Goal: Use online tool/utility: Utilize a website feature to perform a specific function

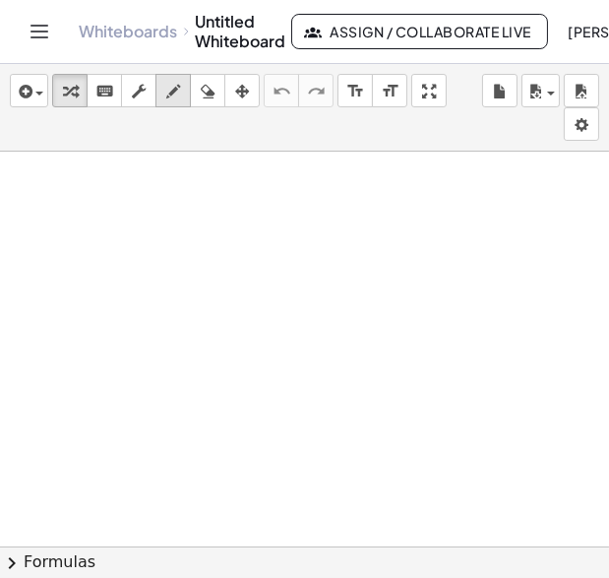
click at [167, 95] on icon "button" at bounding box center [173, 92] width 14 height 24
drag, startPoint x: 189, startPoint y: 161, endPoint x: 153, endPoint y: 216, distance: 65.3
drag, startPoint x: 231, startPoint y: 190, endPoint x: 207, endPoint y: 211, distance: 32.1
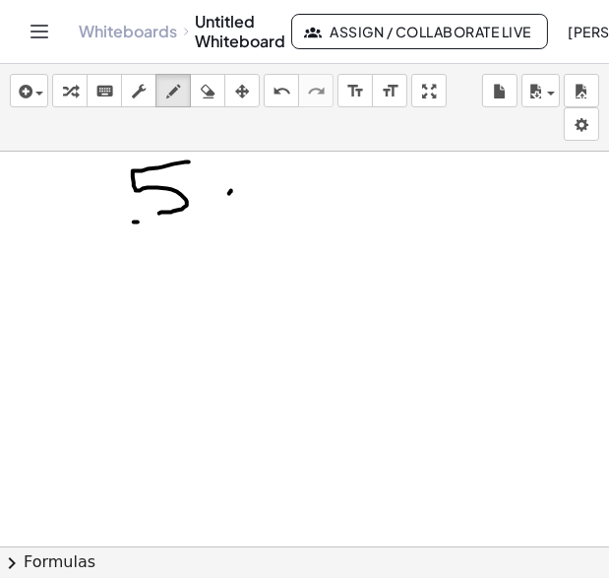
drag, startPoint x: 221, startPoint y: 189, endPoint x: 257, endPoint y: 213, distance: 43.4
drag, startPoint x: 266, startPoint y: 176, endPoint x: 271, endPoint y: 207, distance: 30.9
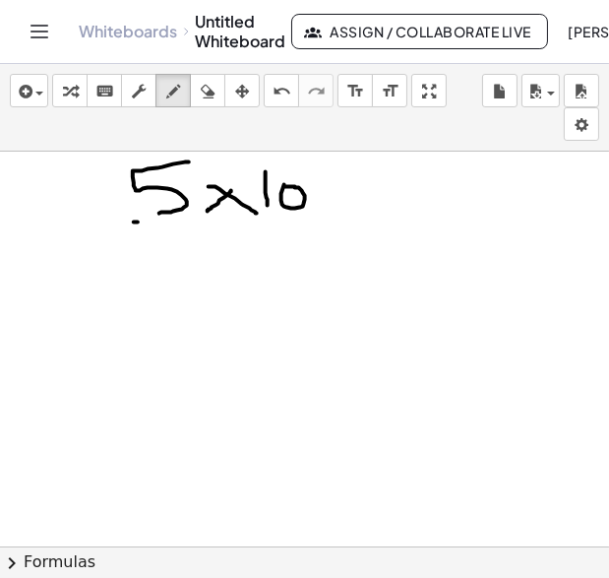
drag, startPoint x: 310, startPoint y: 173, endPoint x: 333, endPoint y: 170, distance: 22.8
drag, startPoint x: 325, startPoint y: 158, endPoint x: 351, endPoint y: 197, distance: 47.5
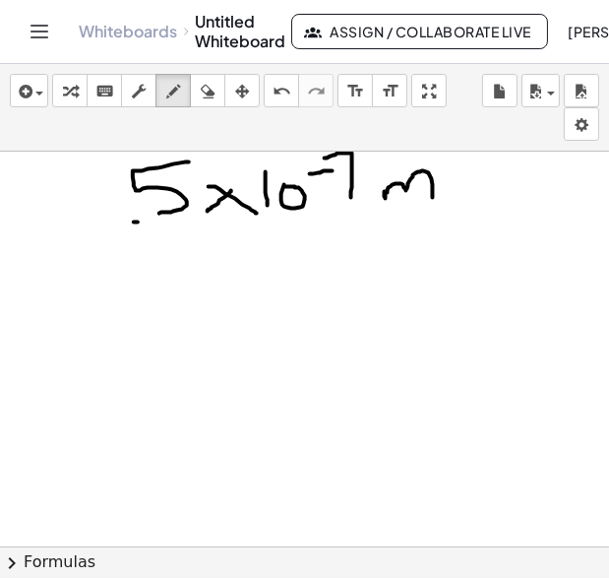
drag, startPoint x: 386, startPoint y: 191, endPoint x: 433, endPoint y: 200, distance: 48.1
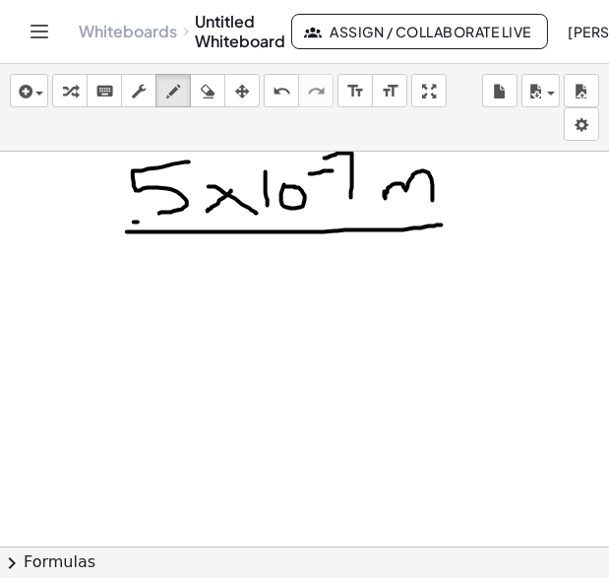
drag, startPoint x: 127, startPoint y: 231, endPoint x: 464, endPoint y: 223, distance: 336.7
drag, startPoint x: 167, startPoint y: 252, endPoint x: 158, endPoint y: 284, distance: 32.7
drag, startPoint x: 230, startPoint y: 268, endPoint x: 211, endPoint y: 282, distance: 24.0
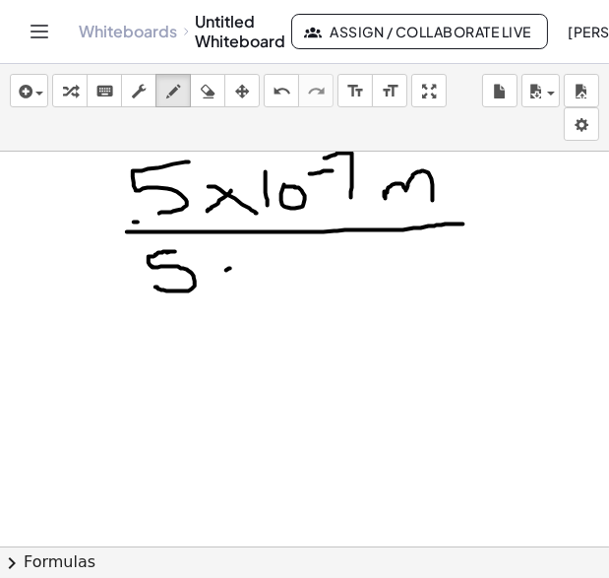
drag, startPoint x: 212, startPoint y: 262, endPoint x: 237, endPoint y: 281, distance: 31.7
drag, startPoint x: 256, startPoint y: 270, endPoint x: 256, endPoint y: 281, distance: 10.8
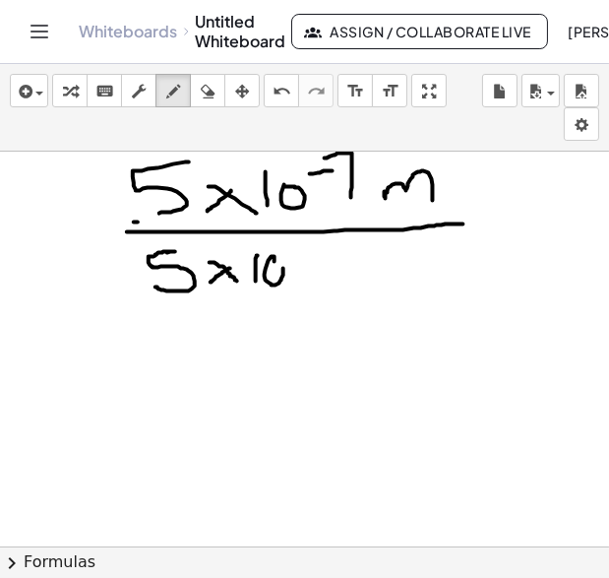
drag, startPoint x: 281, startPoint y: 251, endPoint x: 304, endPoint y: 251, distance: 23.6
drag, startPoint x: 317, startPoint y: 235, endPoint x: 319, endPoint y: 270, distance: 34.5
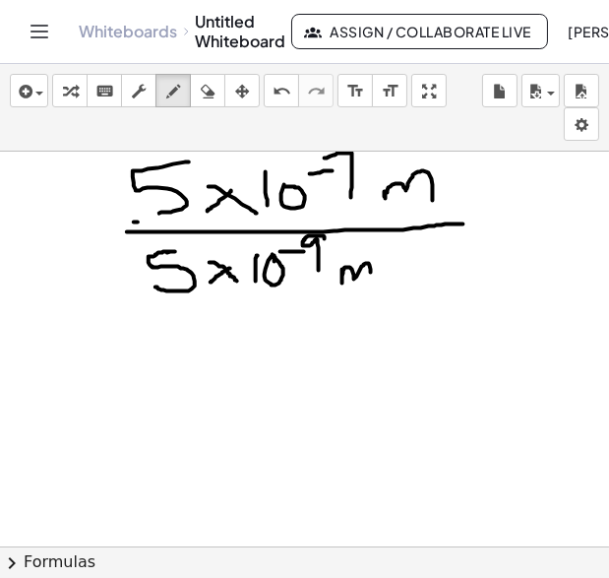
drag, startPoint x: 344, startPoint y: 269, endPoint x: 371, endPoint y: 276, distance: 28.4
drag, startPoint x: 434, startPoint y: 272, endPoint x: 302, endPoint y: 322, distance: 141.1
drag, startPoint x: 353, startPoint y: 325, endPoint x: 376, endPoint y: 319, distance: 23.4
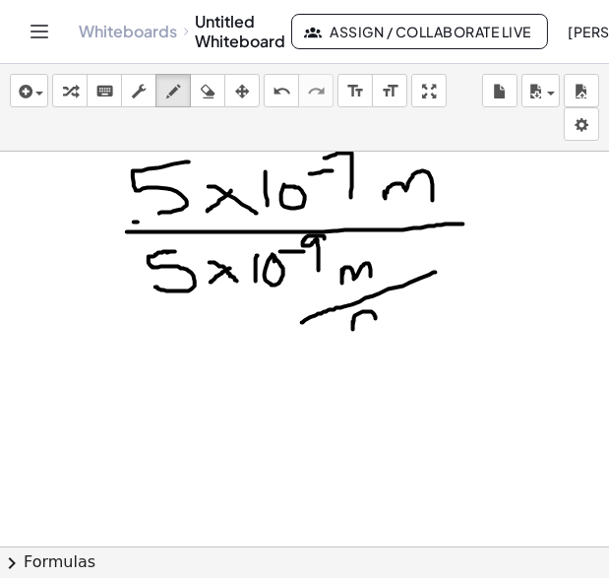
drag, startPoint x: 400, startPoint y: 311, endPoint x: 409, endPoint y: 318, distance: 11.2
click at [209, 96] on icon "button" at bounding box center [208, 92] width 14 height 24
drag, startPoint x: 464, startPoint y: 347, endPoint x: 419, endPoint y: 337, distance: 45.6
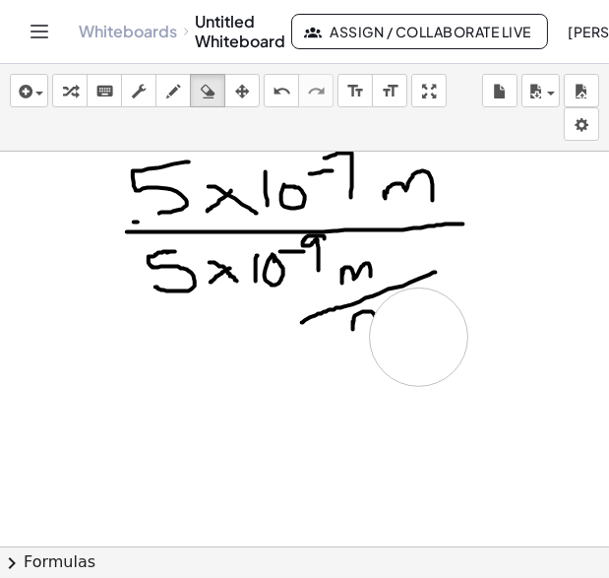
click at [167, 89] on icon "button" at bounding box center [173, 92] width 14 height 24
drag, startPoint x: 373, startPoint y: 310, endPoint x: 377, endPoint y: 336, distance: 25.9
drag, startPoint x: 386, startPoint y: 315, endPoint x: 417, endPoint y: 326, distance: 33.3
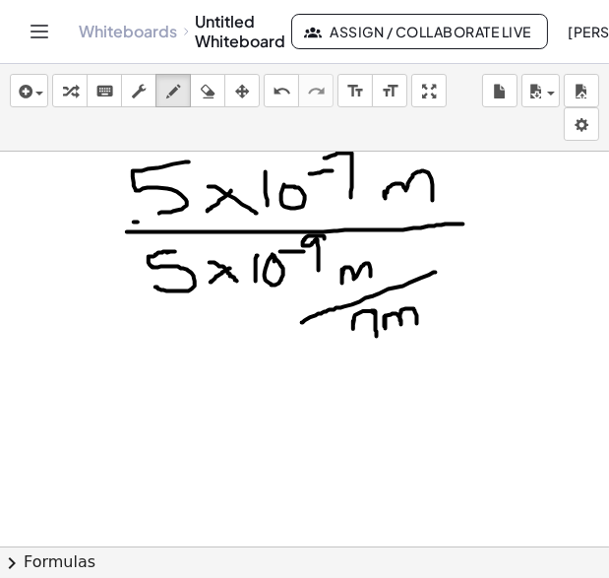
drag, startPoint x: 387, startPoint y: 311, endPoint x: 432, endPoint y: 326, distance: 47.6
drag, startPoint x: 342, startPoint y: 273, endPoint x: 391, endPoint y: 276, distance: 49.3
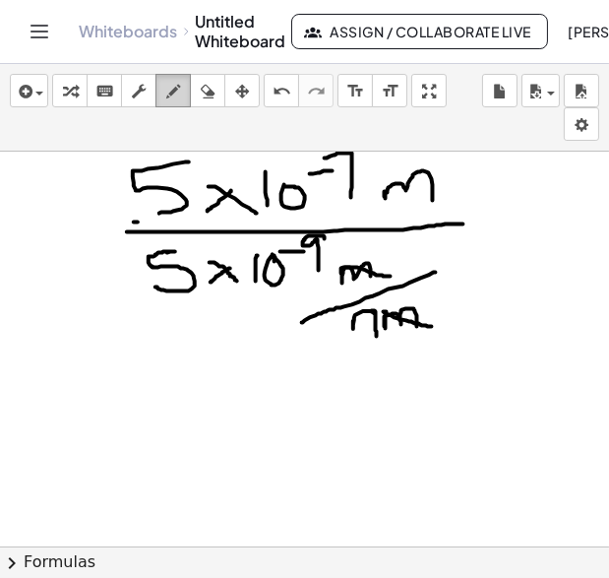
click at [177, 94] on icon "button" at bounding box center [173, 92] width 14 height 24
click at [217, 93] on div "button" at bounding box center [208, 91] width 26 height 24
drag, startPoint x: 159, startPoint y: 335, endPoint x: 166, endPoint y: 287, distance: 47.7
click at [176, 93] on icon "button" at bounding box center [173, 92] width 14 height 24
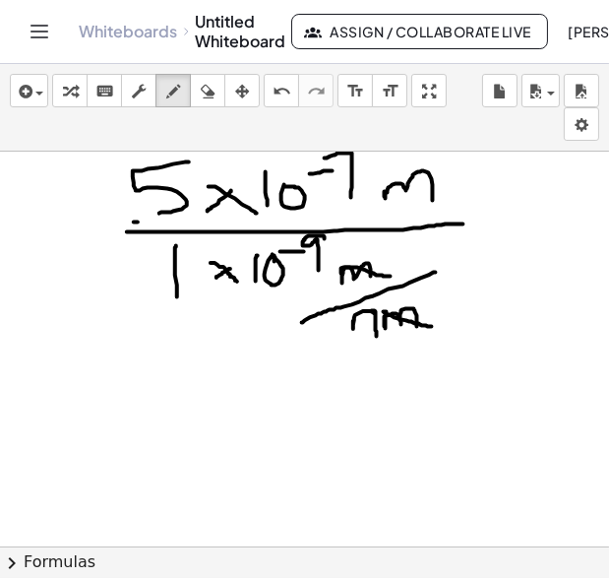
drag, startPoint x: 175, startPoint y: 247, endPoint x: 177, endPoint y: 296, distance: 49.3
drag, startPoint x: 232, startPoint y: 263, endPoint x: 213, endPoint y: 272, distance: 21.6
drag, startPoint x: 99, startPoint y: 384, endPoint x: 61, endPoint y: 427, distance: 57.9
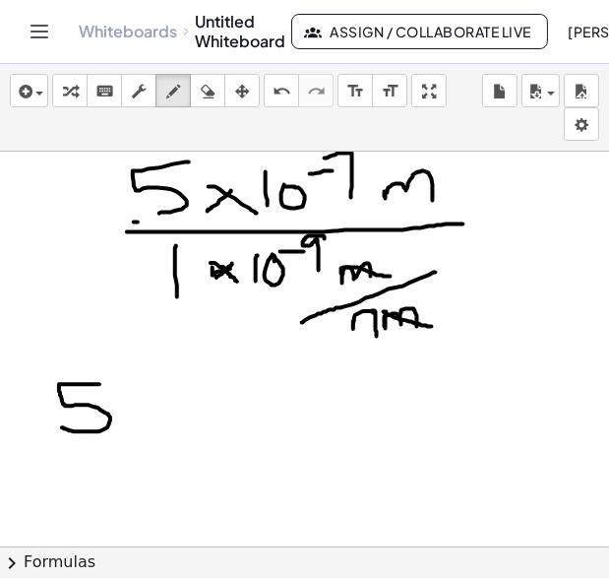
drag, startPoint x: 149, startPoint y: 408, endPoint x: 134, endPoint y: 423, distance: 21.6
drag, startPoint x: 137, startPoint y: 405, endPoint x: 155, endPoint y: 422, distance: 25.1
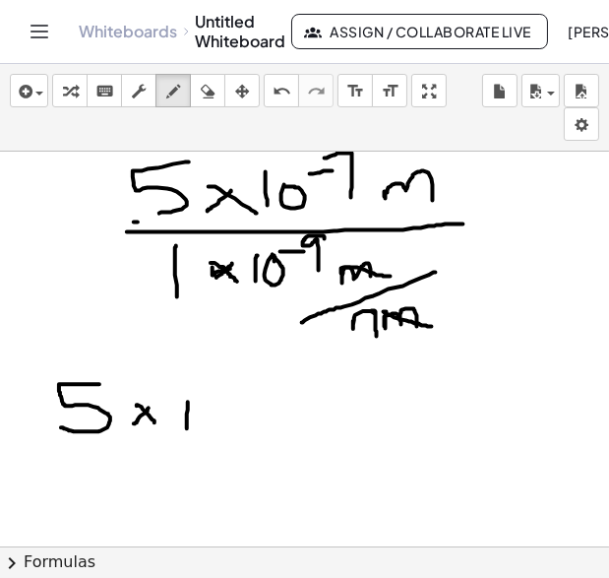
drag, startPoint x: 188, startPoint y: 402, endPoint x: 187, endPoint y: 428, distance: 26.6
drag, startPoint x: 225, startPoint y: 394, endPoint x: 240, endPoint y: 394, distance: 14.8
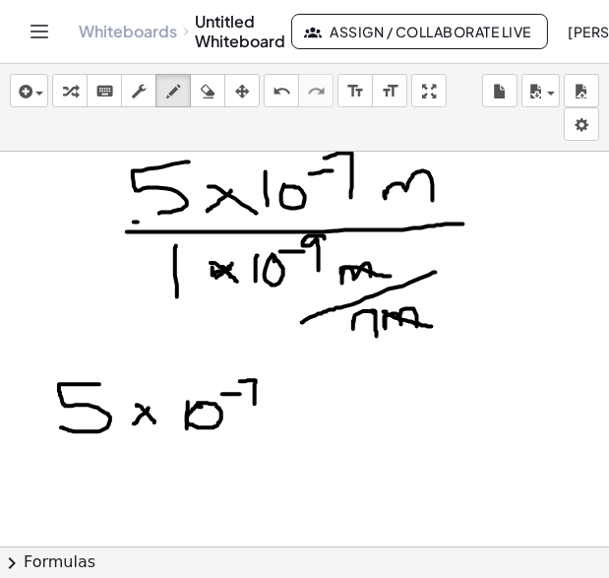
drag, startPoint x: 240, startPoint y: 381, endPoint x: 255, endPoint y: 404, distance: 27.0
drag, startPoint x: 264, startPoint y: 393, endPoint x: 281, endPoint y: 393, distance: 16.7
drag, startPoint x: 303, startPoint y: 374, endPoint x: 309, endPoint y: 409, distance: 35.0
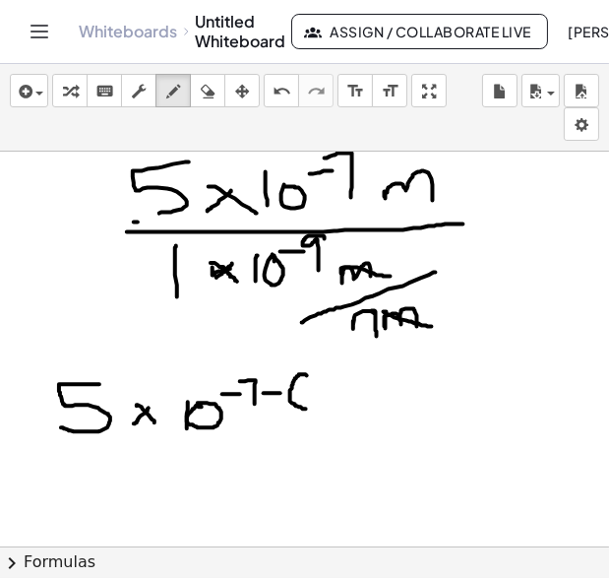
drag, startPoint x: 299, startPoint y: 390, endPoint x: 324, endPoint y: 387, distance: 24.8
drag, startPoint x: 340, startPoint y: 377, endPoint x: 339, endPoint y: 407, distance: 29.5
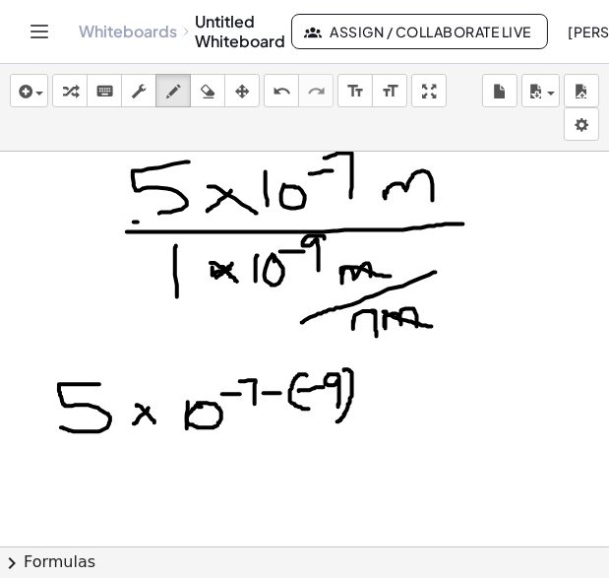
drag, startPoint x: 345, startPoint y: 369, endPoint x: 335, endPoint y: 422, distance: 54.1
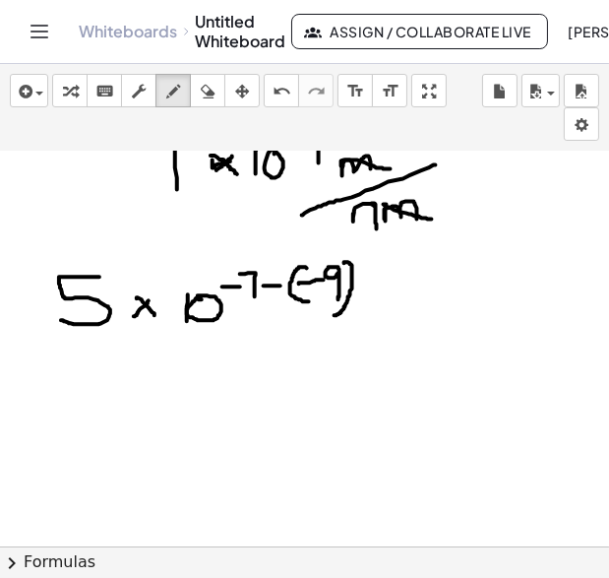
scroll to position [100, 0]
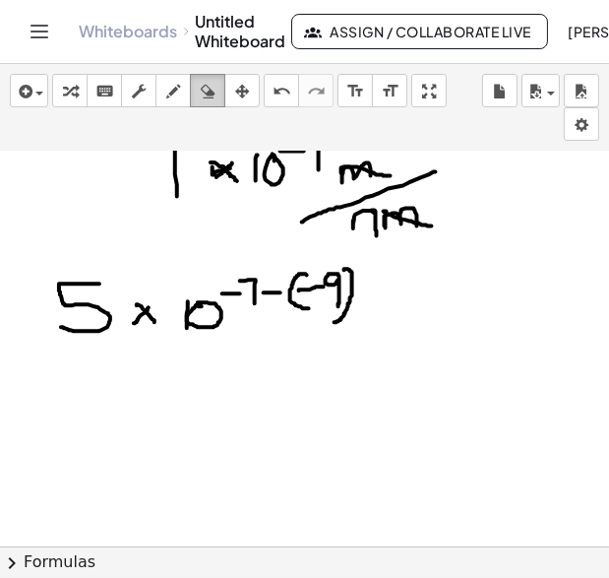
click at [203, 98] on icon "button" at bounding box center [208, 92] width 14 height 24
drag, startPoint x: 197, startPoint y: 360, endPoint x: 203, endPoint y: 344, distance: 17.7
click at [203, 344] on div at bounding box center [304, 523] width 609 height 944
click at [171, 93] on icon "button" at bounding box center [173, 92] width 14 height 24
drag, startPoint x: 167, startPoint y: 288, endPoint x: 167, endPoint y: 336, distance: 47.3
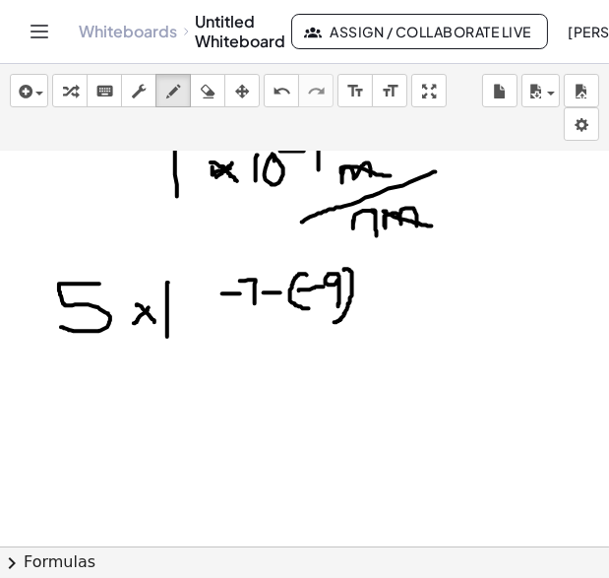
click at [167, 336] on div at bounding box center [304, 523] width 609 height 944
click at [195, 283] on div at bounding box center [304, 523] width 609 height 944
drag, startPoint x: 96, startPoint y: 387, endPoint x: 91, endPoint y: 431, distance: 44.7
click at [91, 431] on div at bounding box center [304, 523] width 609 height 944
drag, startPoint x: 155, startPoint y: 404, endPoint x: 137, endPoint y: 409, distance: 18.4
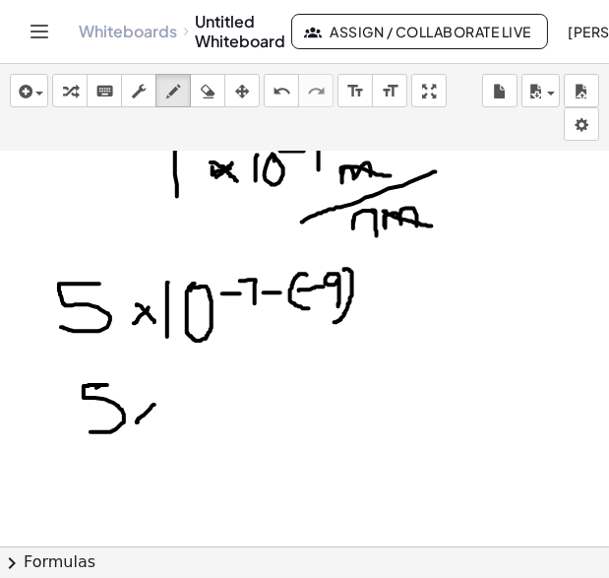
click at [137, 418] on div at bounding box center [304, 523] width 609 height 944
drag, startPoint x: 145, startPoint y: 404, endPoint x: 165, endPoint y: 419, distance: 26.0
click at [165, 419] on div at bounding box center [304, 523] width 609 height 944
drag, startPoint x: 187, startPoint y: 388, endPoint x: 190, endPoint y: 423, distance: 35.6
click at [190, 423] on div at bounding box center [304, 523] width 609 height 944
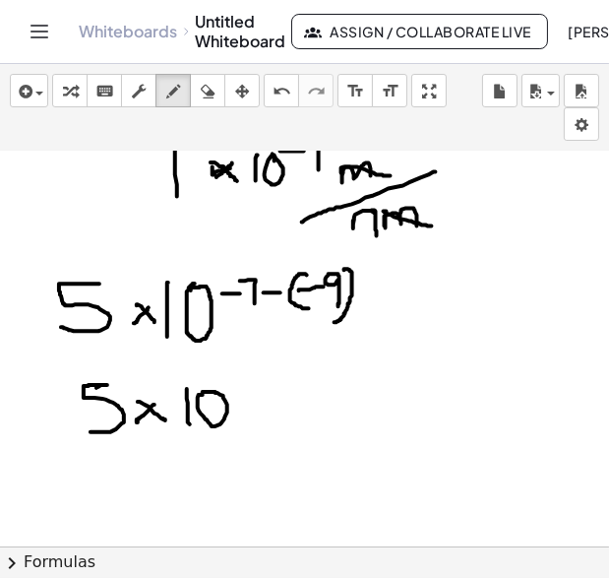
click at [203, 392] on div at bounding box center [304, 523] width 609 height 944
drag, startPoint x: 226, startPoint y: 380, endPoint x: 245, endPoint y: 379, distance: 18.7
click at [245, 379] on div at bounding box center [304, 523] width 609 height 944
drag, startPoint x: 239, startPoint y: 367, endPoint x: 257, endPoint y: 393, distance: 31.1
click at [257, 393] on div at bounding box center [304, 523] width 609 height 944
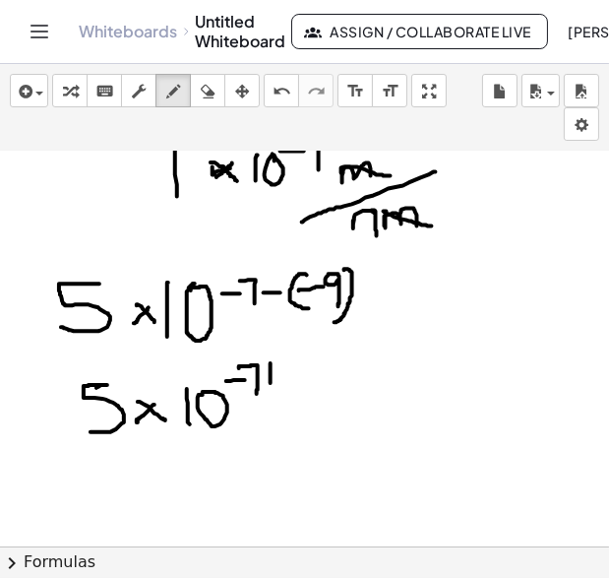
drag, startPoint x: 271, startPoint y: 362, endPoint x: 271, endPoint y: 387, distance: 24.6
click at [271, 387] on div at bounding box center [304, 523] width 609 height 944
drag, startPoint x: 262, startPoint y: 374, endPoint x: 285, endPoint y: 372, distance: 23.7
click at [285, 372] on div at bounding box center [304, 523] width 609 height 944
drag, startPoint x: 299, startPoint y: 364, endPoint x: 299, endPoint y: 399, distance: 34.5
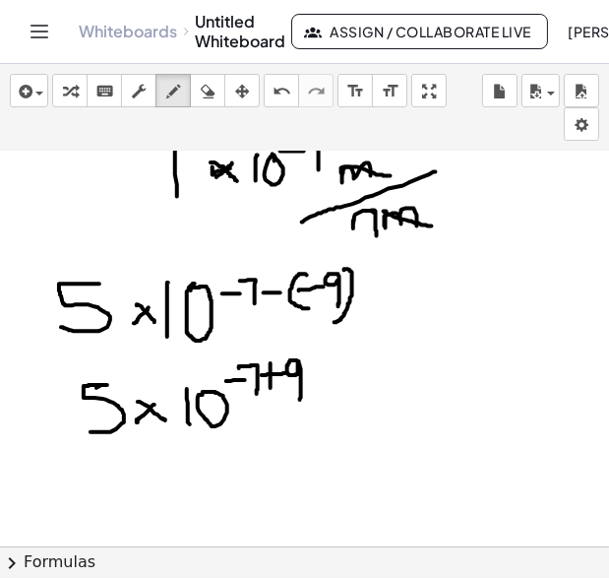
click at [299, 399] on div at bounding box center [304, 523] width 609 height 944
drag, startPoint x: 89, startPoint y: 485, endPoint x: 112, endPoint y: 489, distance: 24.0
click at [111, 488] on div at bounding box center [304, 523] width 609 height 944
drag, startPoint x: 95, startPoint y: 496, endPoint x: 117, endPoint y: 499, distance: 21.9
click at [116, 499] on div at bounding box center [304, 523] width 609 height 944
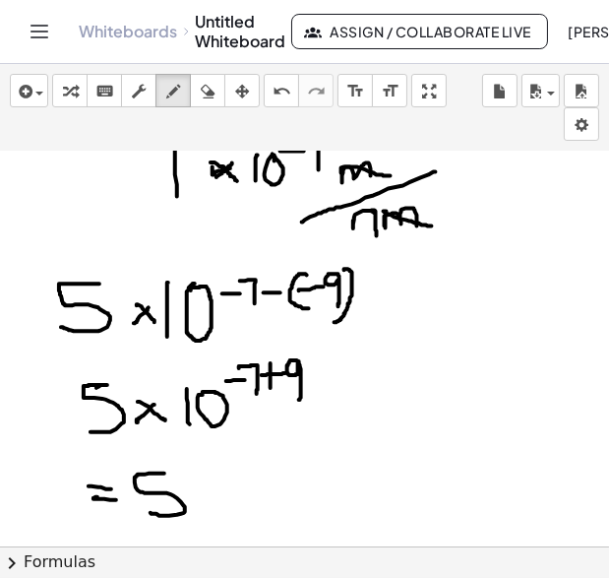
drag, startPoint x: 164, startPoint y: 473, endPoint x: 186, endPoint y: 501, distance: 35.8
click at [151, 512] on div at bounding box center [304, 523] width 609 height 944
drag, startPoint x: 207, startPoint y: 499, endPoint x: 201, endPoint y: 508, distance: 10.6
click at [201, 508] on div at bounding box center [304, 523] width 609 height 944
drag, startPoint x: 191, startPoint y: 489, endPoint x: 222, endPoint y: 509, distance: 37.1
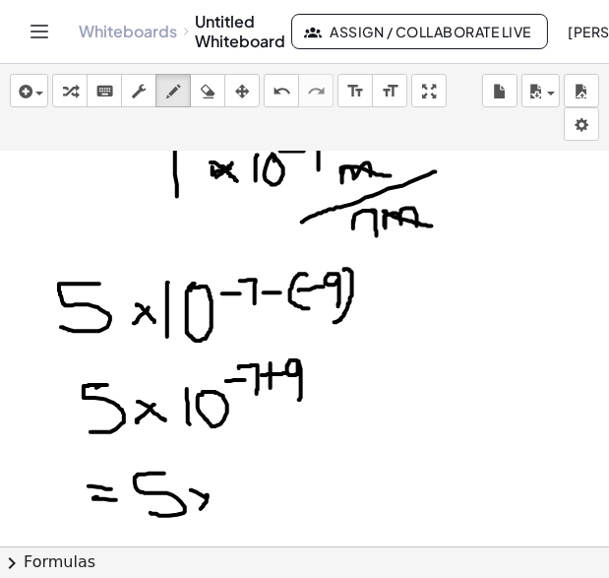
click at [222, 509] on div at bounding box center [304, 523] width 609 height 944
drag, startPoint x: 232, startPoint y: 484, endPoint x: 235, endPoint y: 517, distance: 32.6
click at [234, 517] on div at bounding box center [304, 523] width 609 height 944
drag, startPoint x: 249, startPoint y: 496, endPoint x: 239, endPoint y: 492, distance: 10.6
click at [239, 492] on div at bounding box center [304, 523] width 609 height 944
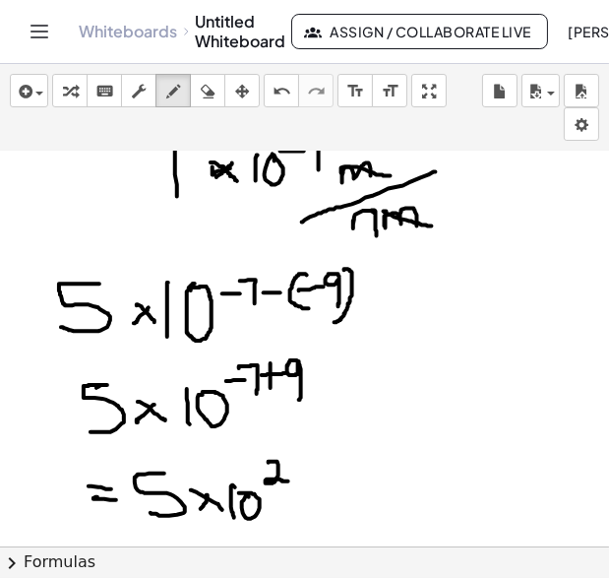
drag, startPoint x: 269, startPoint y: 462, endPoint x: 288, endPoint y: 480, distance: 27.2
click at [288, 480] on div at bounding box center [304, 523] width 609 height 944
drag, startPoint x: 293, startPoint y: 503, endPoint x: 306, endPoint y: 507, distance: 13.4
click at [306, 507] on div at bounding box center [304, 523] width 609 height 944
drag, startPoint x: 320, startPoint y: 493, endPoint x: 349, endPoint y: 510, distance: 33.9
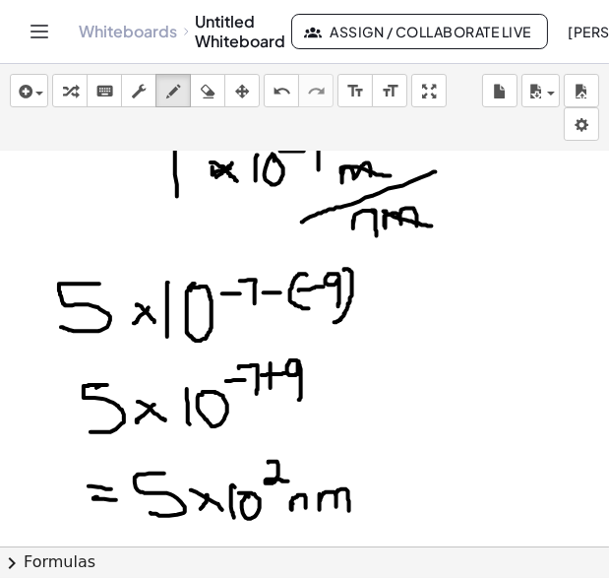
click at [349, 510] on div at bounding box center [304, 523] width 609 height 944
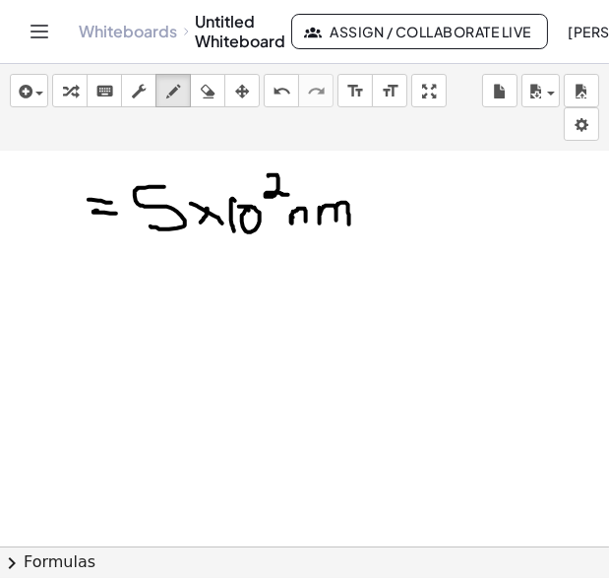
scroll to position [390, 0]
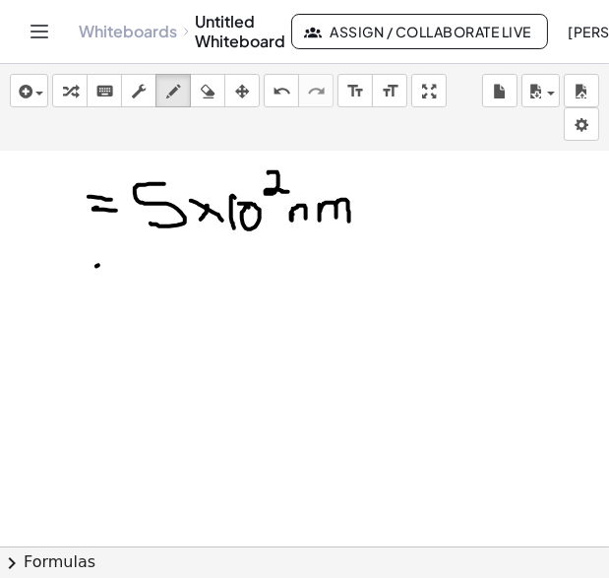
click at [103, 265] on div at bounding box center [304, 234] width 609 height 944
drag, startPoint x: 89, startPoint y: 286, endPoint x: 104, endPoint y: 284, distance: 15.9
click at [102, 285] on div at bounding box center [304, 234] width 609 height 944
drag, startPoint x: 161, startPoint y: 256, endPoint x: 158, endPoint y: 291, distance: 35.6
click at [158, 291] on div at bounding box center [304, 234] width 609 height 944
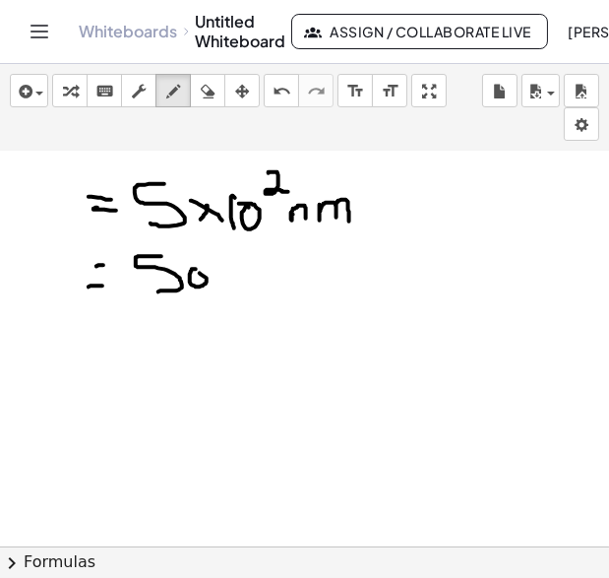
click at [198, 271] on div at bounding box center [304, 234] width 609 height 944
click at [211, 274] on div at bounding box center [304, 234] width 609 height 944
drag, startPoint x: 230, startPoint y: 276, endPoint x: 250, endPoint y: 284, distance: 21.2
click at [250, 284] on div at bounding box center [304, 234] width 609 height 944
drag, startPoint x: 257, startPoint y: 274, endPoint x: 284, endPoint y: 284, distance: 29.6
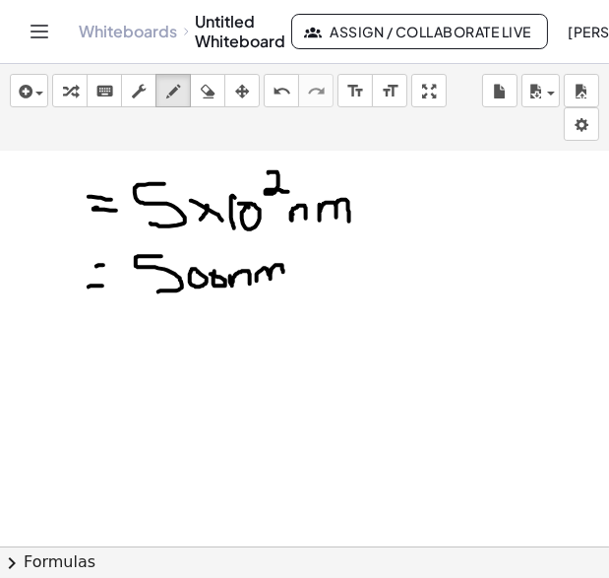
click at [284, 284] on div at bounding box center [304, 234] width 609 height 944
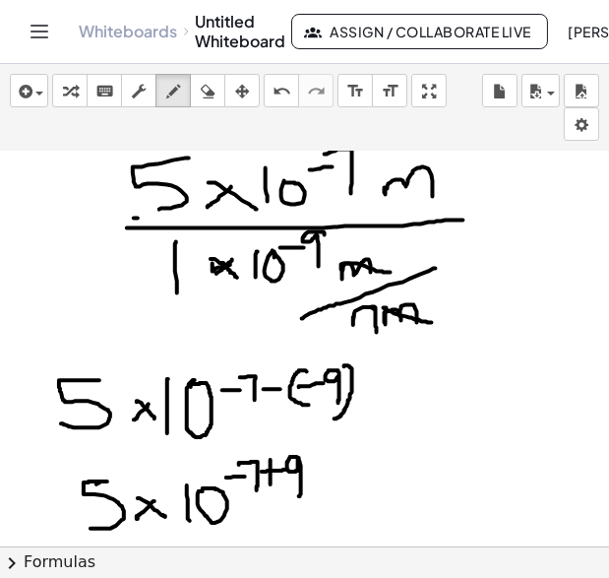
scroll to position [0, 0]
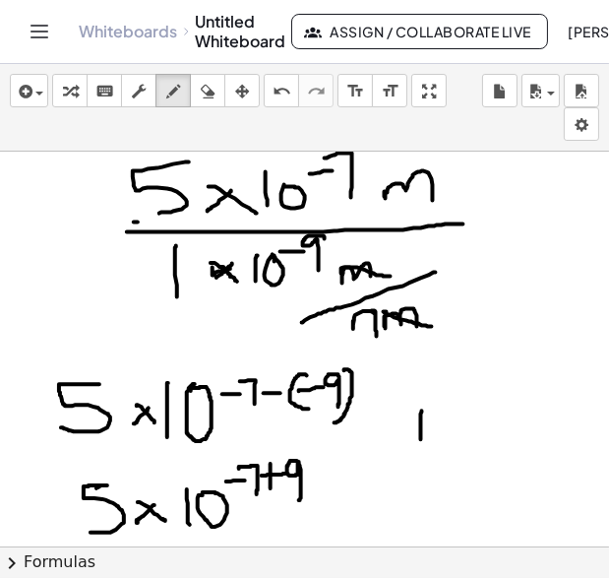
drag, startPoint x: 422, startPoint y: 410, endPoint x: 428, endPoint y: 432, distance: 22.4
drag, startPoint x: 445, startPoint y: 410, endPoint x: 461, endPoint y: 410, distance: 15.8
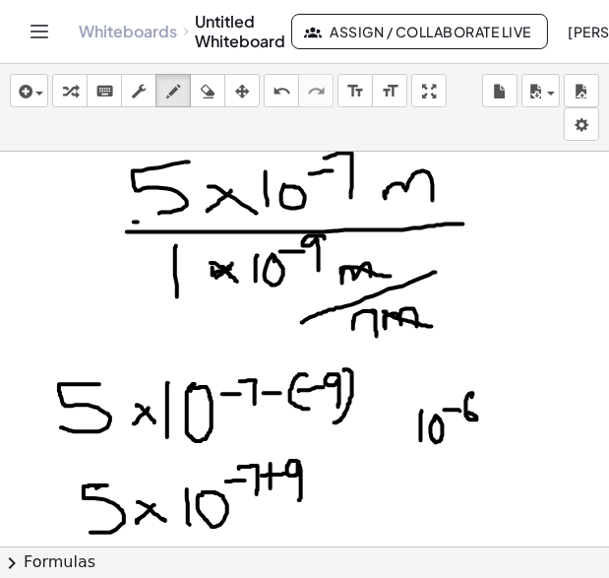
drag, startPoint x: 473, startPoint y: 393, endPoint x: 468, endPoint y: 412, distance: 20.6
drag, startPoint x: 461, startPoint y: 458, endPoint x: 477, endPoint y: 466, distance: 18.5
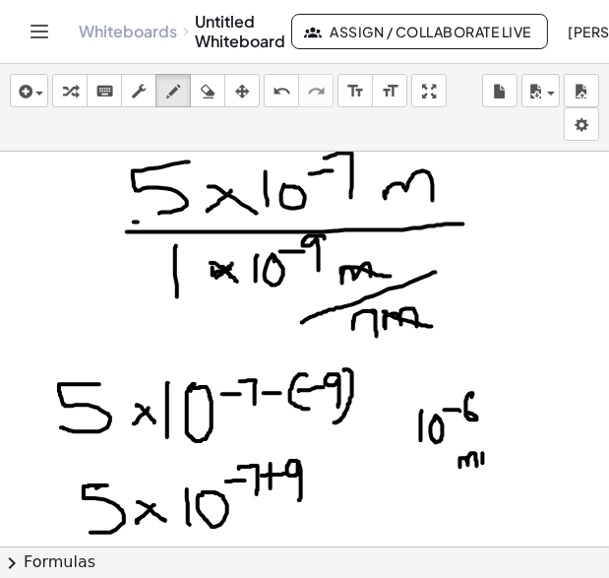
drag, startPoint x: 493, startPoint y: 449, endPoint x: 500, endPoint y: 463, distance: 15.4
drag, startPoint x: 503, startPoint y: 454, endPoint x: 520, endPoint y: 451, distance: 17.0
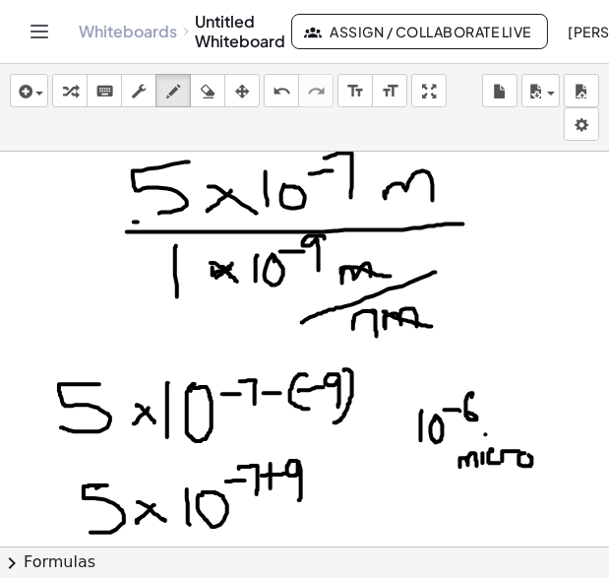
drag, startPoint x: 419, startPoint y: 501, endPoint x: 421, endPoint y: 529, distance: 27.6
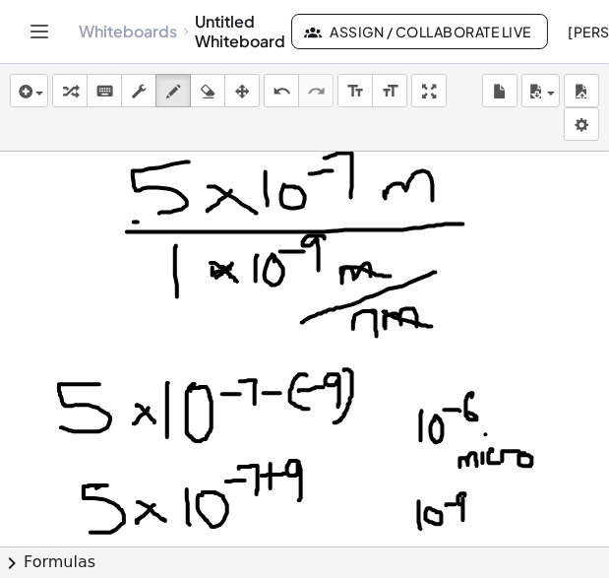
drag, startPoint x: 466, startPoint y: 494, endPoint x: 464, endPoint y: 521, distance: 26.7
drag, startPoint x: 474, startPoint y: 518, endPoint x: 484, endPoint y: 523, distance: 11.0
drag, startPoint x: 491, startPoint y: 512, endPoint x: 499, endPoint y: 525, distance: 15.0
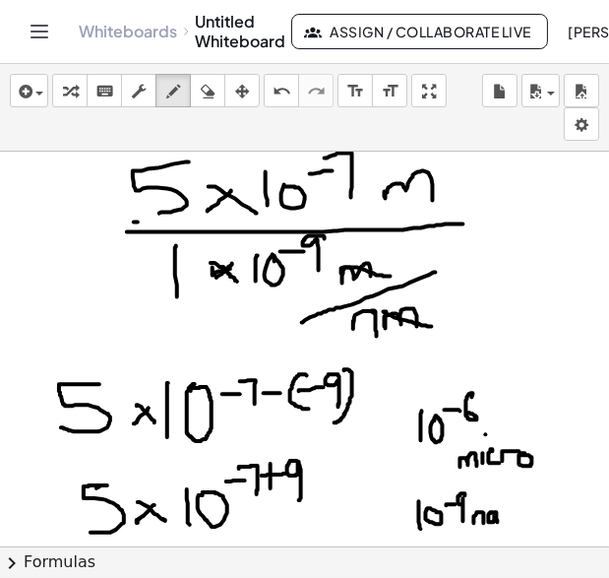
drag, startPoint x: 502, startPoint y: 516, endPoint x: 512, endPoint y: 524, distance: 12.6
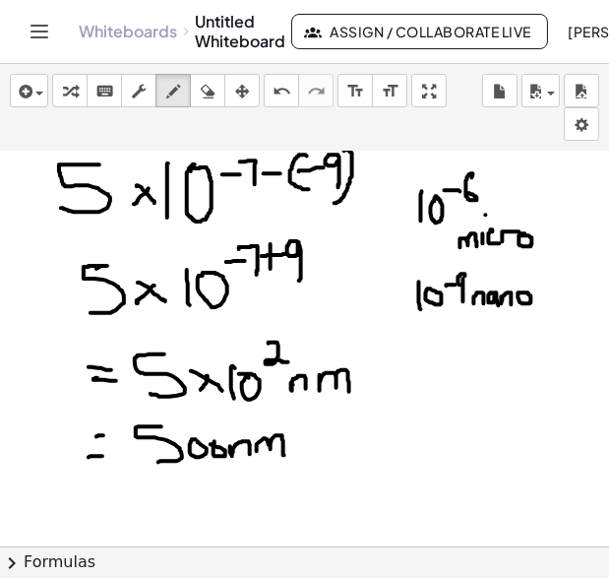
scroll to position [271, 0]
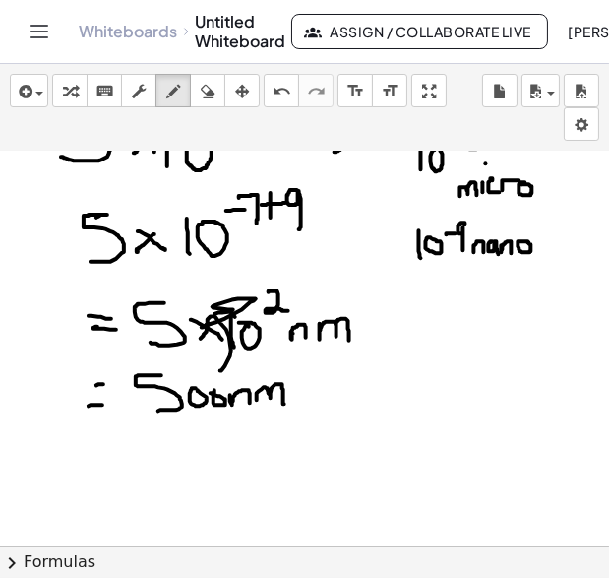
drag, startPoint x: 212, startPoint y: 316, endPoint x: 221, endPoint y: 370, distance: 54.9
click at [221, 370] on div at bounding box center [304, 353] width 609 height 944
click at [281, 86] on icon "undo" at bounding box center [282, 92] width 19 height 24
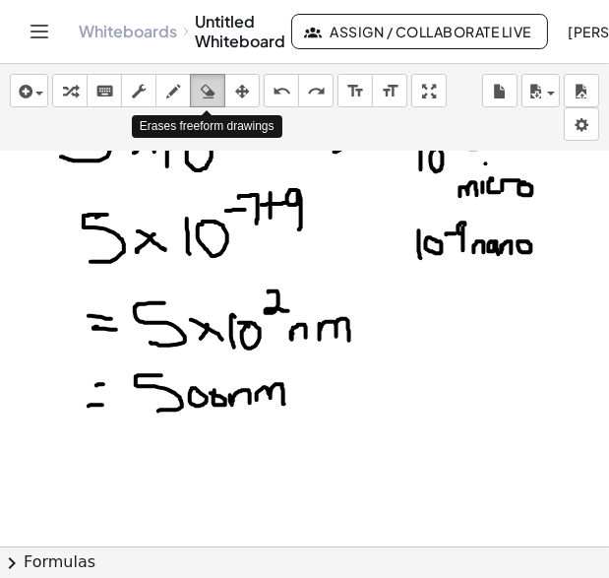
click at [195, 101] on div "button" at bounding box center [208, 91] width 26 height 24
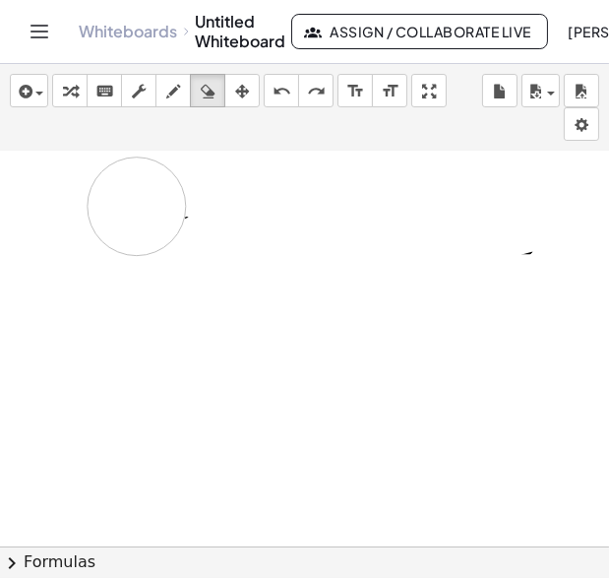
drag, startPoint x: 327, startPoint y: 406, endPoint x: 161, endPoint y: 206, distance: 259.4
click at [161, 206] on div at bounding box center [304, 353] width 609 height 944
click at [177, 96] on icon "button" at bounding box center [173, 92] width 14 height 24
drag, startPoint x: 126, startPoint y: 167, endPoint x: 159, endPoint y: 202, distance: 48.0
click at [159, 202] on div at bounding box center [304, 353] width 609 height 944
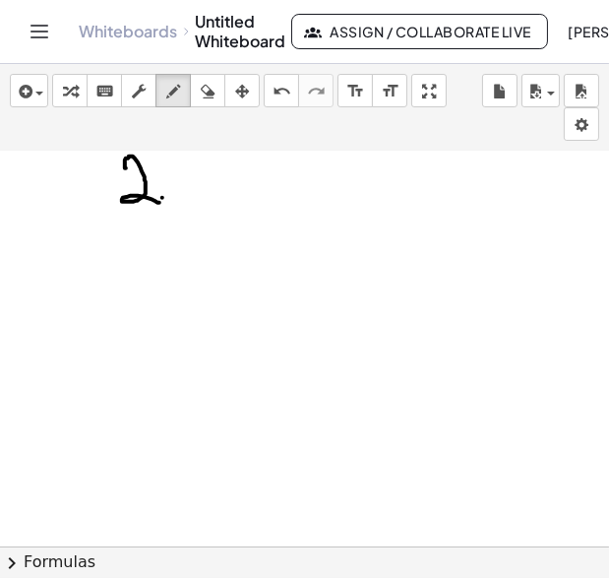
click at [162, 197] on div at bounding box center [304, 353] width 609 height 944
drag, startPoint x: 213, startPoint y: 160, endPoint x: 218, endPoint y: 199, distance: 38.7
click at [218, 199] on div at bounding box center [304, 353] width 609 height 944
drag, startPoint x: 294, startPoint y: 179, endPoint x: 276, endPoint y: 197, distance: 25.8
click at [276, 195] on div at bounding box center [304, 353] width 609 height 944
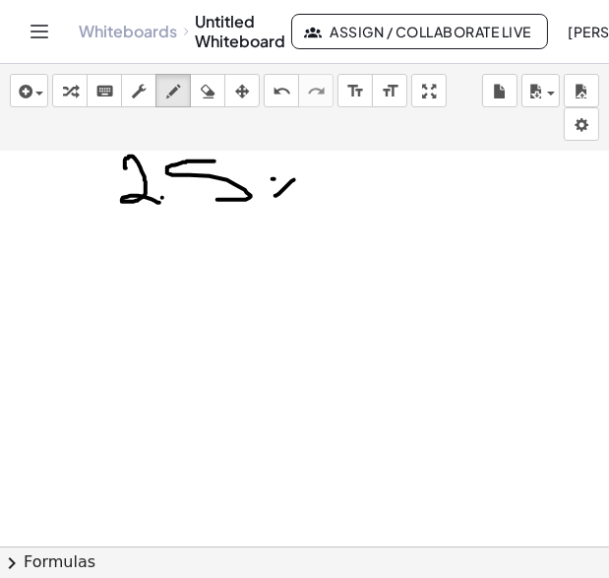
drag, startPoint x: 275, startPoint y: 178, endPoint x: 301, endPoint y: 199, distance: 33.7
click at [301, 199] on div at bounding box center [304, 353] width 609 height 944
click at [335, 205] on div at bounding box center [304, 353] width 609 height 944
drag, startPoint x: 342, startPoint y: 189, endPoint x: 350, endPoint y: 184, distance: 10.1
click at [350, 184] on div at bounding box center [304, 353] width 609 height 944
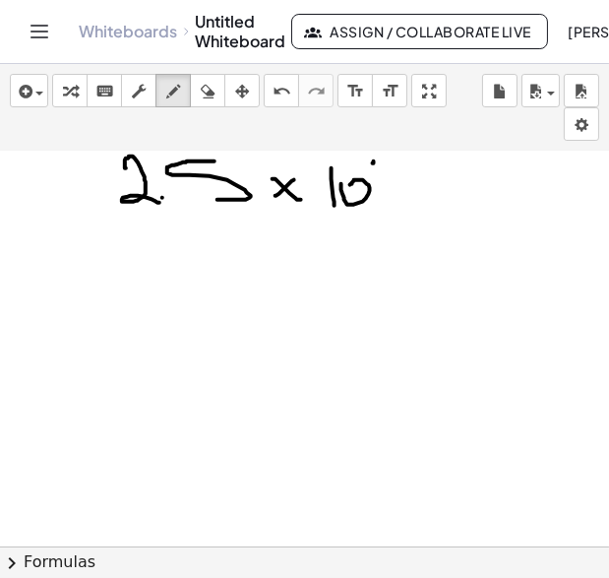
drag, startPoint x: 374, startPoint y: 162, endPoint x: 391, endPoint y: 163, distance: 16.8
click at [391, 163] on div at bounding box center [304, 353] width 609 height 944
drag, startPoint x: 402, startPoint y: 153, endPoint x: 403, endPoint y: 173, distance: 20.7
click at [403, 173] on div at bounding box center [304, 353] width 609 height 944
drag, startPoint x: 39, startPoint y: 218, endPoint x: 39, endPoint y: 263, distance: 45.3
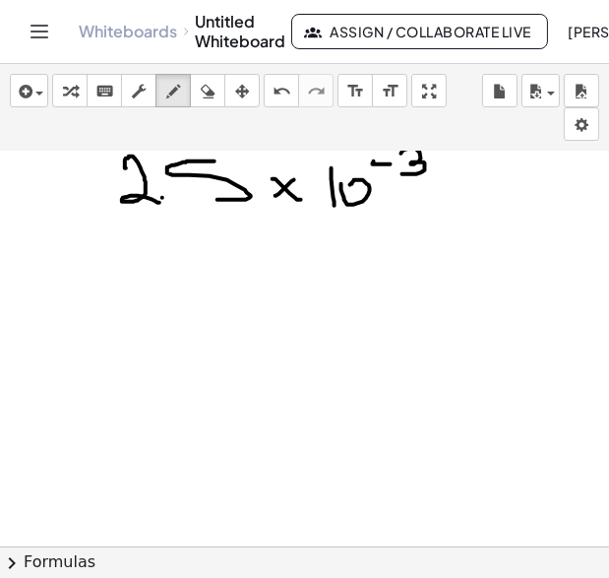
click at [40, 262] on div at bounding box center [304, 353] width 609 height 944
drag, startPoint x: 17, startPoint y: 253, endPoint x: 69, endPoint y: 237, distance: 54.5
click at [69, 237] on div at bounding box center [304, 353] width 609 height 944
drag, startPoint x: 141, startPoint y: 229, endPoint x: 140, endPoint y: 275, distance: 45.3
click at [140, 276] on div at bounding box center [304, 353] width 609 height 944
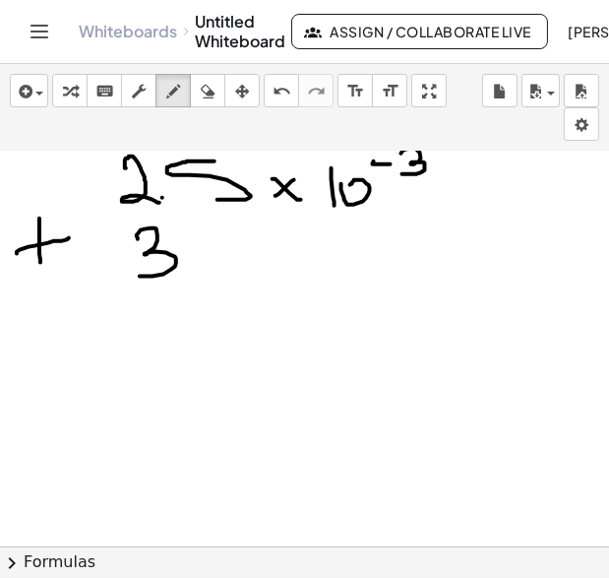
click at [186, 263] on div at bounding box center [304, 353] width 609 height 944
drag, startPoint x: 227, startPoint y: 237, endPoint x: 212, endPoint y: 266, distance: 32.6
click at [213, 266] on div at bounding box center [304, 353] width 609 height 944
drag, startPoint x: 245, startPoint y: 244, endPoint x: 249, endPoint y: 263, distance: 19.1
click at [249, 263] on div at bounding box center [304, 353] width 609 height 944
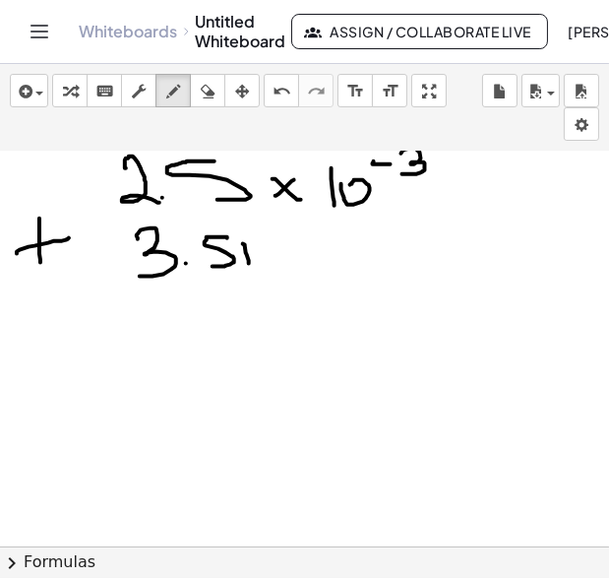
drag, startPoint x: 285, startPoint y: 250, endPoint x: 278, endPoint y: 260, distance: 12.6
click at [278, 260] on div at bounding box center [304, 353] width 609 height 944
drag, startPoint x: 277, startPoint y: 241, endPoint x: 300, endPoint y: 253, distance: 26.4
click at [300, 253] on div at bounding box center [304, 353] width 609 height 944
drag, startPoint x: 341, startPoint y: 231, endPoint x: 337, endPoint y: 253, distance: 22.0
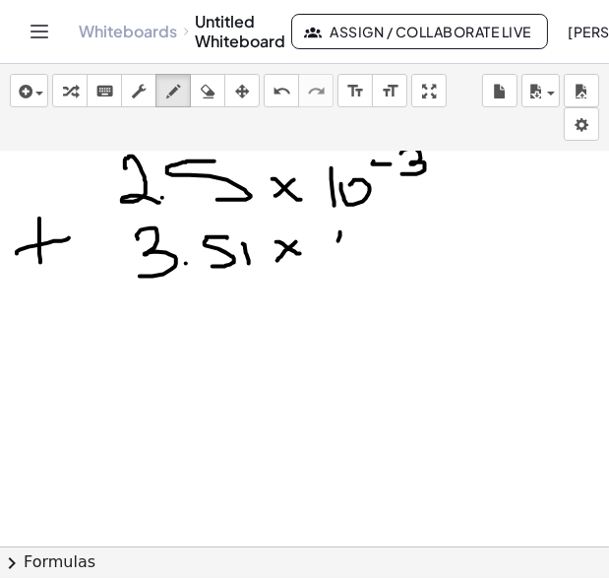
click at [337, 253] on div at bounding box center [304, 353] width 609 height 944
drag, startPoint x: 346, startPoint y: 245, endPoint x: 348, endPoint y: 234, distance: 11.2
click at [348, 234] on div at bounding box center [304, 353] width 609 height 944
drag, startPoint x: 377, startPoint y: 225, endPoint x: 393, endPoint y: 224, distance: 15.8
click at [392, 224] on div at bounding box center [304, 353] width 609 height 944
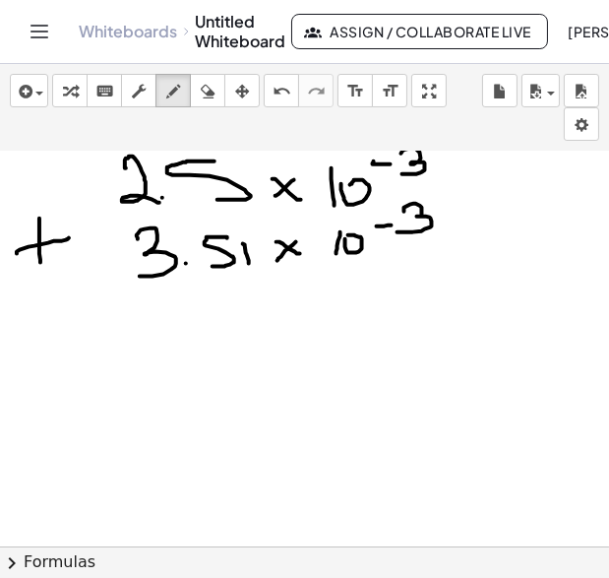
drag, startPoint x: 405, startPoint y: 211, endPoint x: 398, endPoint y: 231, distance: 21.8
click at [398, 231] on div at bounding box center [304, 353] width 609 height 944
click at [87, 354] on div at bounding box center [304, 353] width 609 height 944
click at [106, 383] on div at bounding box center [304, 353] width 609 height 944
drag, startPoint x: 145, startPoint y: 360, endPoint x: 134, endPoint y: 354, distance: 12.3
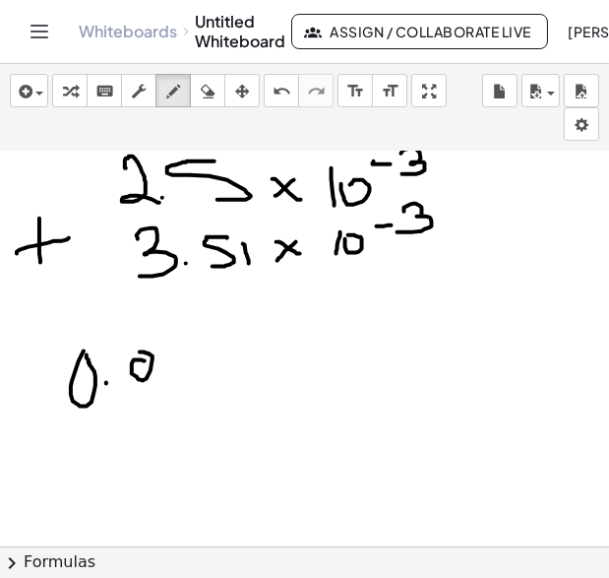
click at [134, 354] on div at bounding box center [304, 353] width 609 height 944
click at [172, 356] on div at bounding box center [304, 353] width 609 height 944
drag, startPoint x: 208, startPoint y: 345, endPoint x: 244, endPoint y: 372, distance: 45.7
click at [244, 372] on div at bounding box center [304, 353] width 609 height 944
drag, startPoint x: 284, startPoint y: 340, endPoint x: 254, endPoint y: 380, distance: 50.0
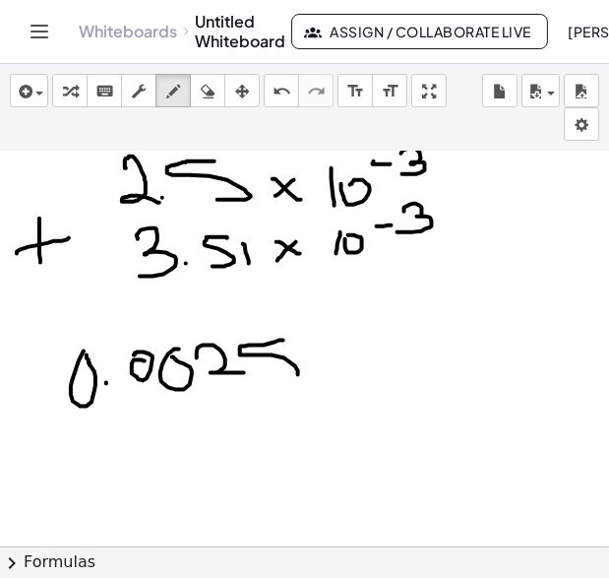
click at [254, 380] on div at bounding box center [304, 353] width 609 height 944
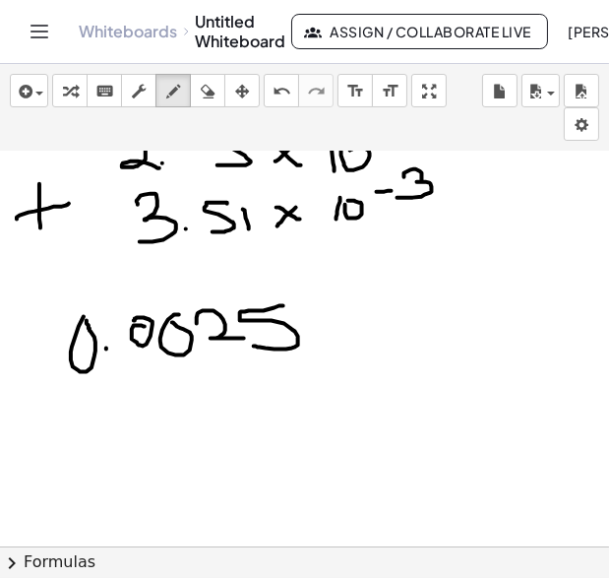
scroll to position [315, 0]
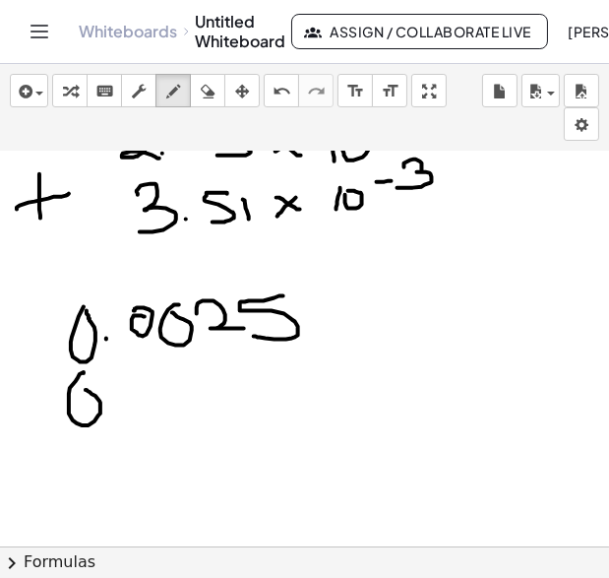
drag, startPoint x: 84, startPoint y: 373, endPoint x: 84, endPoint y: 390, distance: 16.7
click at [84, 390] on div at bounding box center [304, 309] width 609 height 944
click at [124, 401] on div at bounding box center [304, 309] width 609 height 944
click at [158, 384] on div at bounding box center [304, 309] width 609 height 944
drag, startPoint x: 190, startPoint y: 395, endPoint x: 183, endPoint y: 380, distance: 16.3
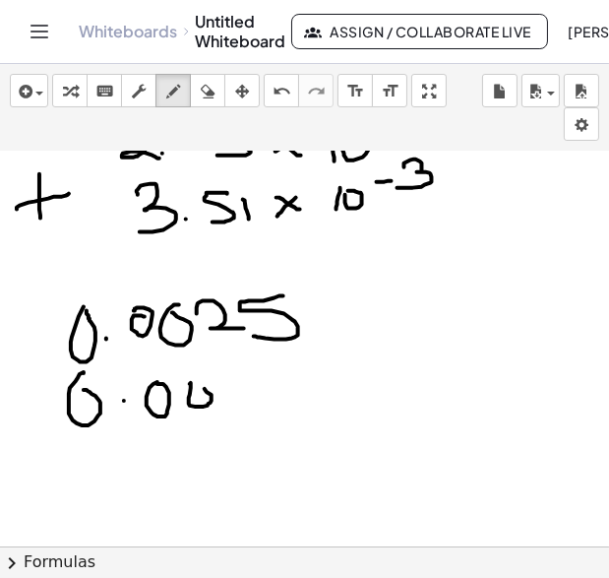
click at [183, 380] on div at bounding box center [304, 309] width 609 height 944
drag, startPoint x: 221, startPoint y: 377, endPoint x: 230, endPoint y: 418, distance: 42.3
click at [230, 418] on div at bounding box center [304, 309] width 609 height 944
drag, startPoint x: 278, startPoint y: 371, endPoint x: 274, endPoint y: 405, distance: 33.7
click at [274, 405] on div at bounding box center [304, 309] width 609 height 944
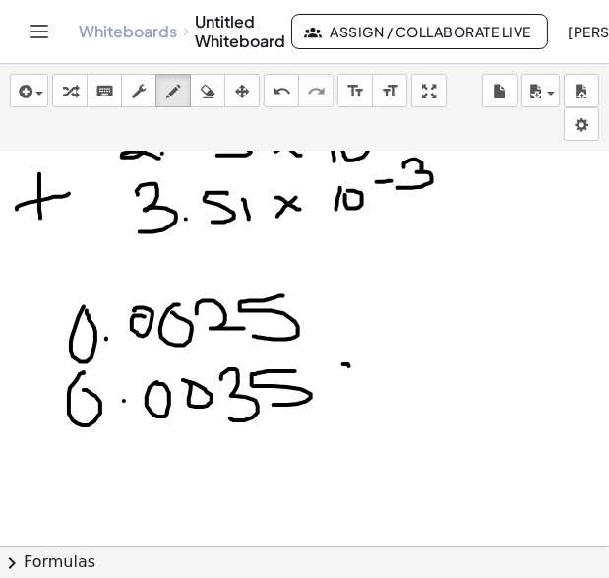
drag, startPoint x: 347, startPoint y: 364, endPoint x: 341, endPoint y: 401, distance: 37.1
click at [341, 401] on div at bounding box center [304, 309] width 609 height 944
drag, startPoint x: 34, startPoint y: 355, endPoint x: 34, endPoint y: 373, distance: 17.7
click at [34, 370] on div at bounding box center [304, 309] width 609 height 944
click at [57, 348] on div at bounding box center [304, 309] width 609 height 944
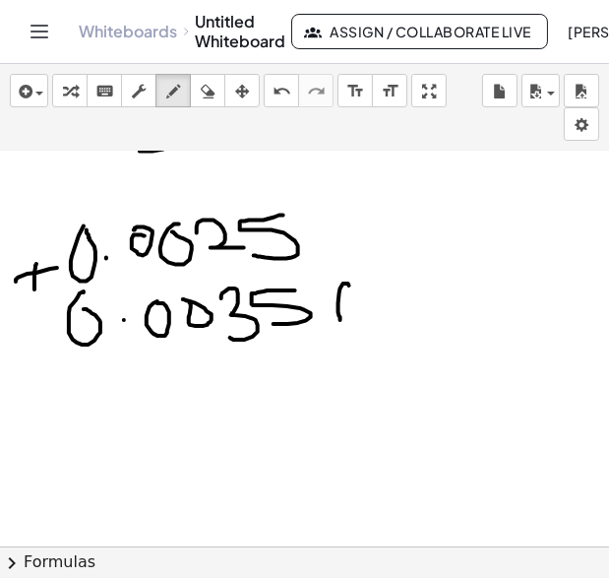
scroll to position [425, 0]
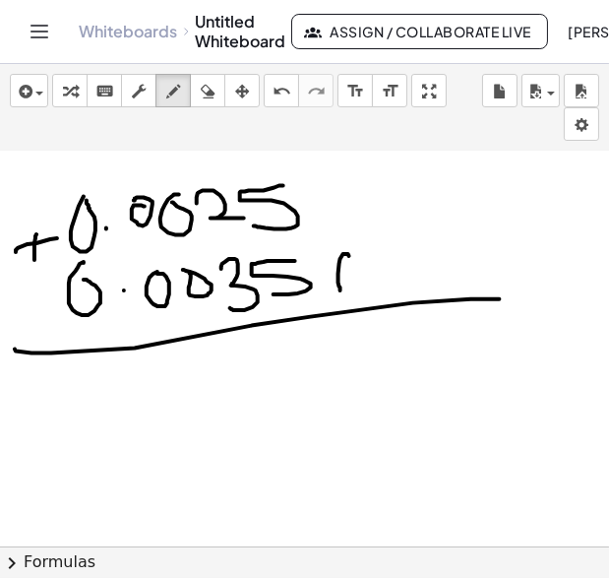
drag, startPoint x: 16, startPoint y: 350, endPoint x: 491, endPoint y: 298, distance: 478.3
click at [491, 298] on div at bounding box center [304, 198] width 609 height 944
drag, startPoint x: 364, startPoint y: 362, endPoint x: 364, endPoint y: 422, distance: 60.0
click at [364, 422] on div at bounding box center [304, 198] width 609 height 944
drag, startPoint x: 284, startPoint y: 378, endPoint x: 288, endPoint y: 364, distance: 14.6
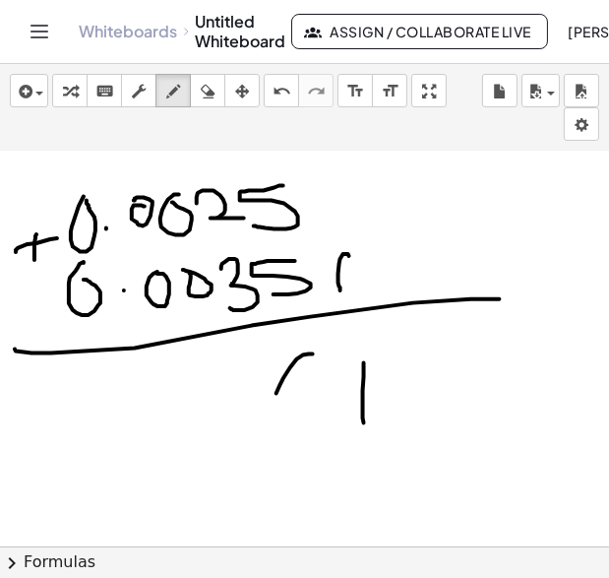
click at [291, 364] on div at bounding box center [304, 198] width 609 height 944
drag, startPoint x: 248, startPoint y: 358, endPoint x: 222, endPoint y: 392, distance: 42.1
click at [222, 392] on div at bounding box center [304, 198] width 609 height 944
drag
click at [180, 362] on div at bounding box center [304, 198] width 609 height 944
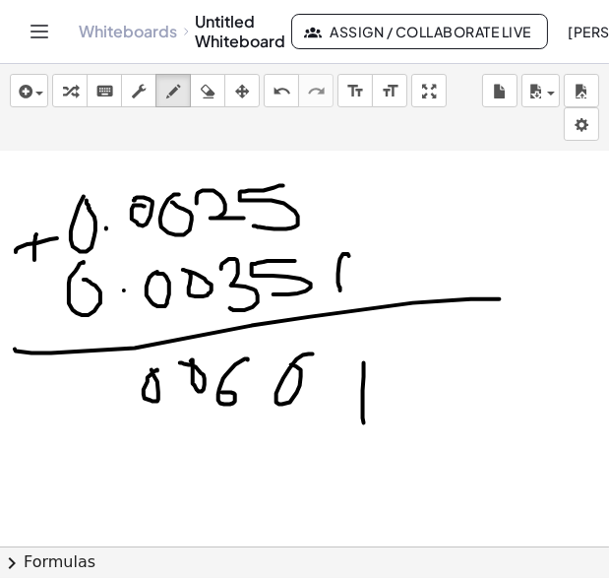
click at [144, 363] on div at bounding box center [304, 198] width 609 height 944
click at [116, 393] on div at bounding box center [304, 198] width 609 height 944
click at [66, 376] on div at bounding box center [304, 198] width 609 height 944
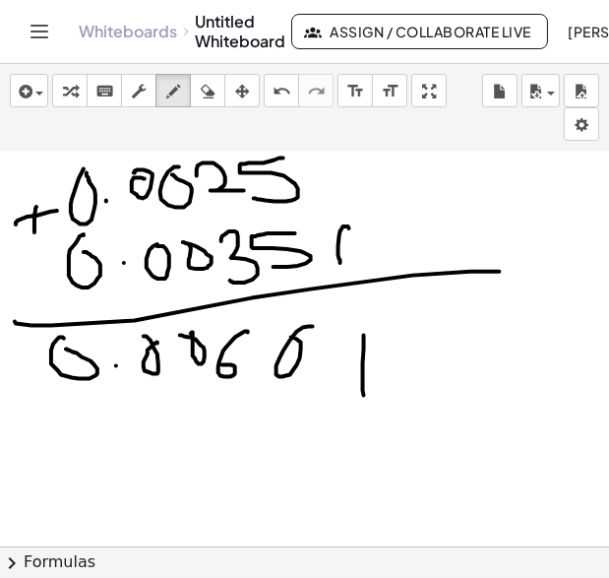
scroll to position [474, 0]
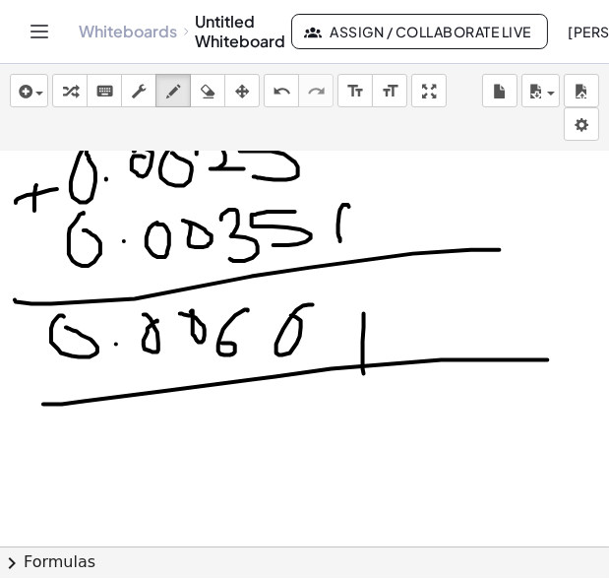
click at [543, 358] on div at bounding box center [304, 149] width 609 height 944
click at [86, 470] on div at bounding box center [304, 149] width 609 height 944
click at [117, 464] on div at bounding box center [304, 149] width 609 height 944
click at [149, 451] on div at bounding box center [304, 149] width 609 height 944
click at [164, 462] on div at bounding box center [304, 149] width 609 height 944
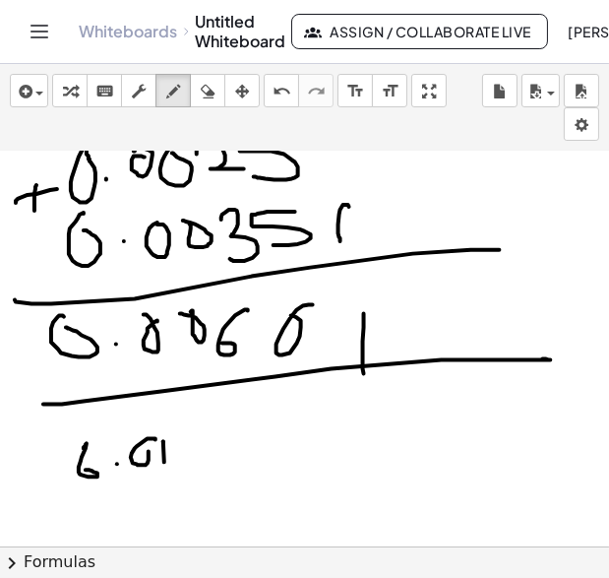
click at [163, 441] on div at bounding box center [304, 149] width 609 height 944
click at [183, 467] on div at bounding box center [304, 149] width 609 height 944
click at [227, 467] on div at bounding box center [304, 149] width 609 height 944
click at [246, 461] on div at bounding box center [304, 149] width 609 height 944
click at [254, 438] on div at bounding box center [304, 149] width 609 height 944
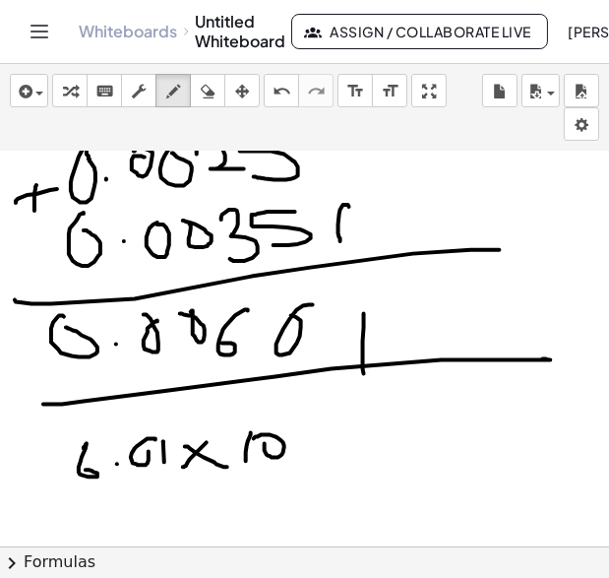
click at [304, 420] on div at bounding box center [304, 149] width 609 height 944
click at [302, 434] on div at bounding box center [304, 149] width 609 height 944
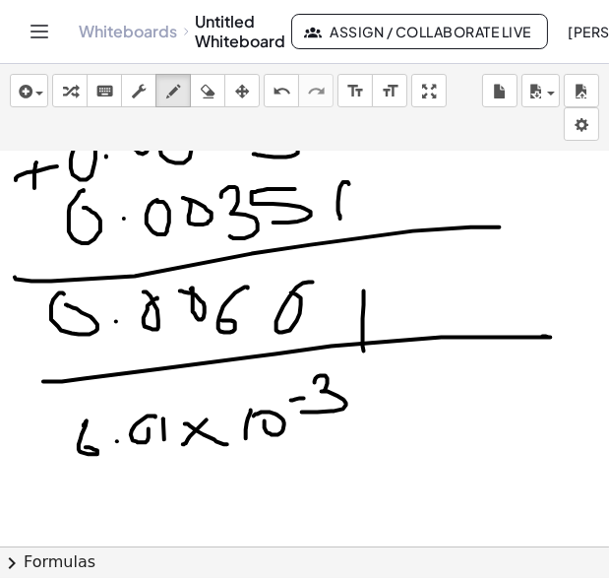
scroll to position [510, 0]
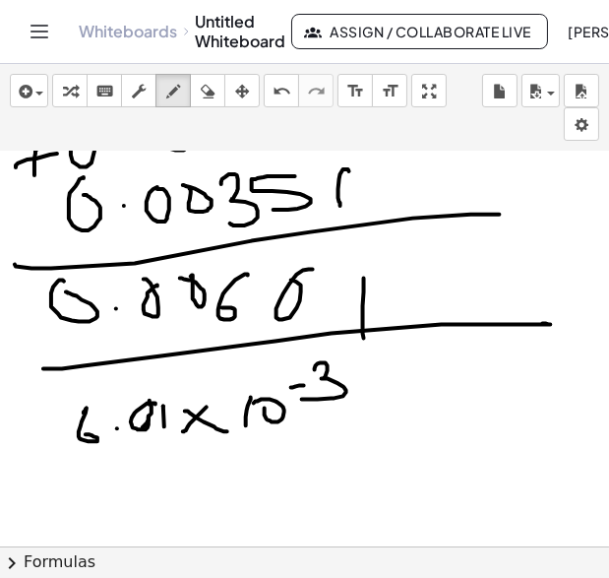
click at [143, 428] on div at bounding box center [304, 114] width 609 height 944
click at [467, 354] on div at bounding box center [304, 114] width 609 height 944
drag, startPoint x: 202, startPoint y: 313, endPoint x: 113, endPoint y: 366, distance: 103.3
click at [113, 366] on div at bounding box center [304, 114] width 609 height 944
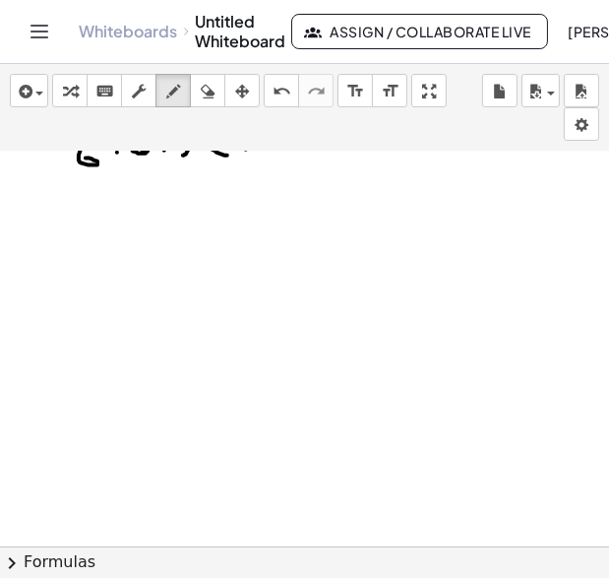
scroll to position [790, 0]
drag, startPoint x: 105, startPoint y: 200, endPoint x: 108, endPoint y: 221, distance: 21.9
click at [108, 221] on div at bounding box center [304, 152] width 609 height 1583
click at [201, 96] on icon "button" at bounding box center [208, 92] width 14 height 24
drag, startPoint x: 144, startPoint y: 207, endPoint x: 118, endPoint y: 218, distance: 27.8
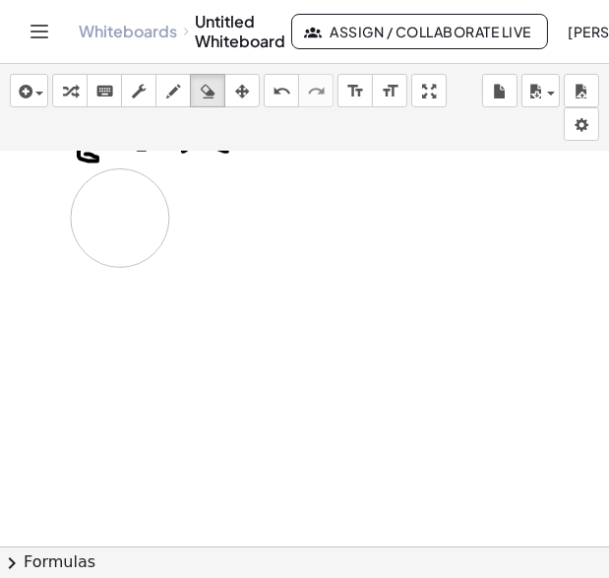
click at [118, 218] on div at bounding box center [304, 152] width 609 height 1583
click at [175, 105] on button "draw" at bounding box center [173, 90] width 35 height 33
drag, startPoint x: 136, startPoint y: 199, endPoint x: 133, endPoint y: 237, distance: 38.5
click at [133, 237] on div at bounding box center [304, 152] width 609 height 1583
click at [159, 231] on div at bounding box center [304, 152] width 609 height 1583
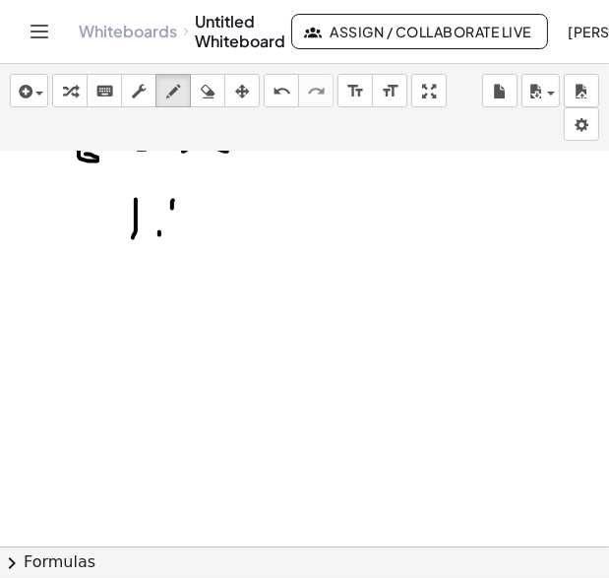
drag, startPoint x: 172, startPoint y: 206, endPoint x: 191, endPoint y: 220, distance: 23.2
click at [191, 218] on div at bounding box center [304, 152] width 609 height 1583
click at [185, 224] on div at bounding box center [304, 152] width 609 height 1583
drag, startPoint x: 181, startPoint y: 224, endPoint x: 179, endPoint y: 236, distance: 12.0
click at [175, 235] on div at bounding box center [304, 152] width 609 height 1583
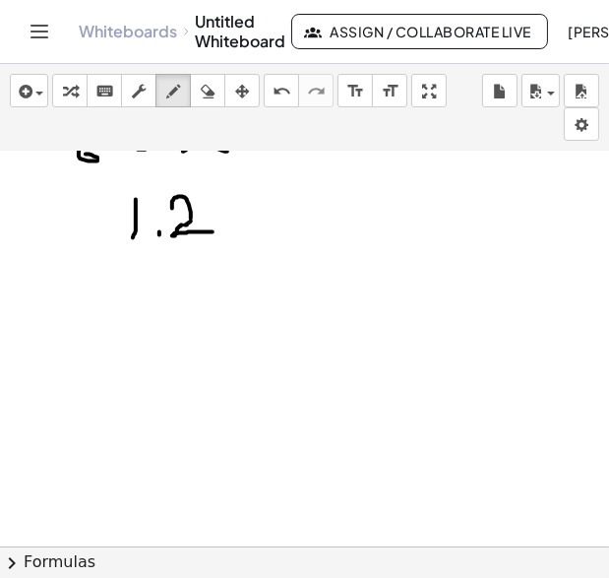
drag, startPoint x: 173, startPoint y: 235, endPoint x: 213, endPoint y: 231, distance: 39.6
click at [213, 231] on div at bounding box center [304, 152] width 609 height 1583
drag, startPoint x: 248, startPoint y: 209, endPoint x: 229, endPoint y: 212, distance: 18.9
click at [229, 227] on div at bounding box center [304, 152] width 609 height 1583
drag, startPoint x: 229, startPoint y: 209, endPoint x: 248, endPoint y: 229, distance: 27.9
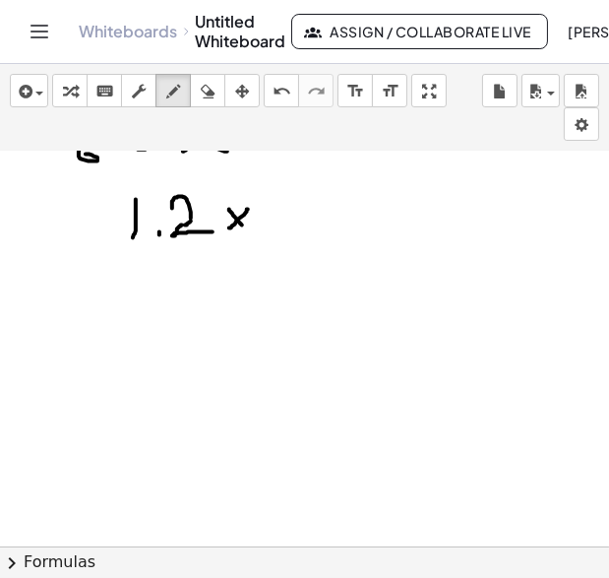
click at [248, 229] on div at bounding box center [304, 152] width 609 height 1583
drag, startPoint x: 270, startPoint y: 208, endPoint x: 270, endPoint y: 233, distance: 25.6
click at [270, 233] on div at bounding box center [304, 152] width 609 height 1583
click at [282, 209] on div at bounding box center [304, 152] width 609 height 1583
drag, startPoint x: 298, startPoint y: 197, endPoint x: 325, endPoint y: 198, distance: 26.6
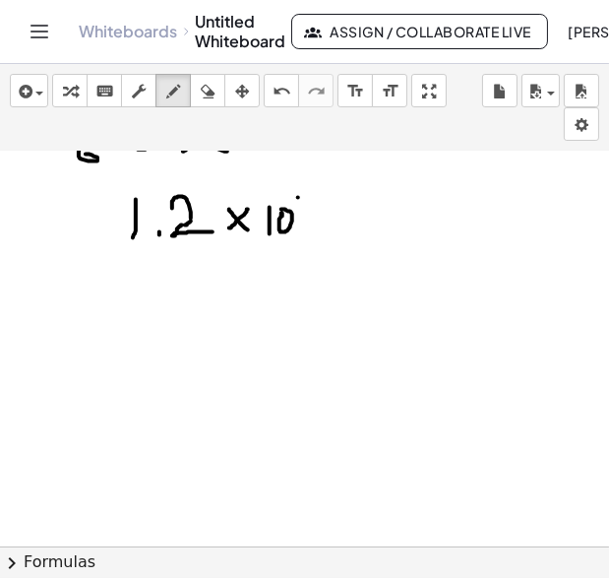
click at [325, 198] on div at bounding box center [304, 152] width 609 height 1583
drag, startPoint x: 341, startPoint y: 182, endPoint x: 330, endPoint y: 202, distance: 22.5
click at [330, 202] on div at bounding box center [304, 152] width 609 height 1583
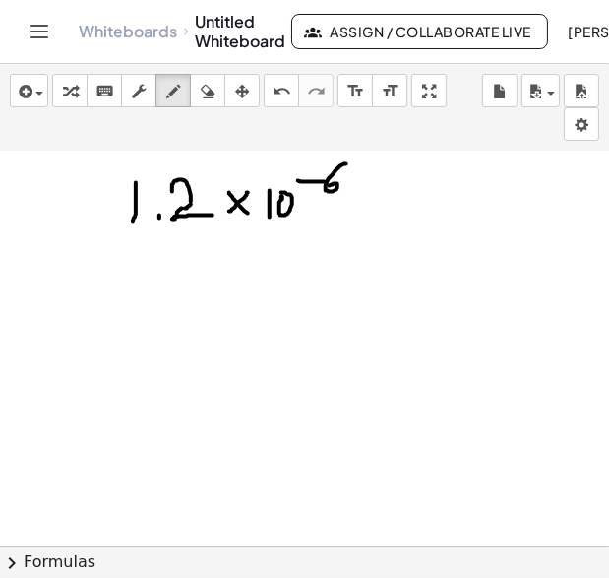
scroll to position [811, 0]
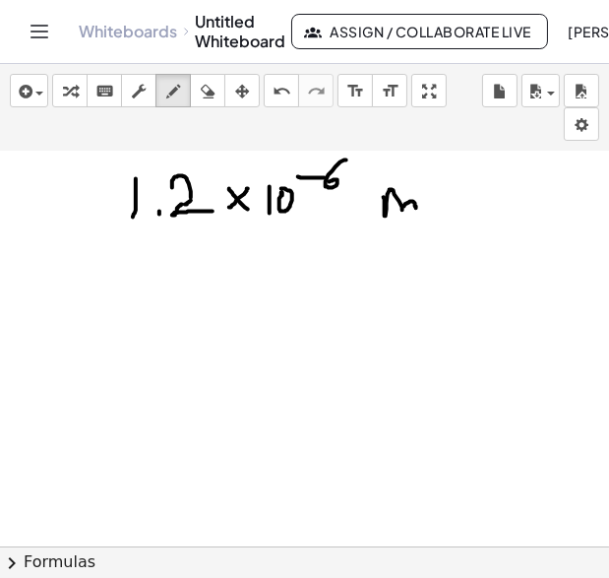
drag, startPoint x: 384, startPoint y: 197, endPoint x: 416, endPoint y: 209, distance: 34.6
click at [416, 209] on div at bounding box center [304, 131] width 609 height 1583
drag, startPoint x: 96, startPoint y: 243, endPoint x: 352, endPoint y: 239, distance: 256.0
click at [352, 239] on div at bounding box center [304, 131] width 609 height 1583
click at [168, 268] on div at bounding box center [304, 131] width 609 height 1583
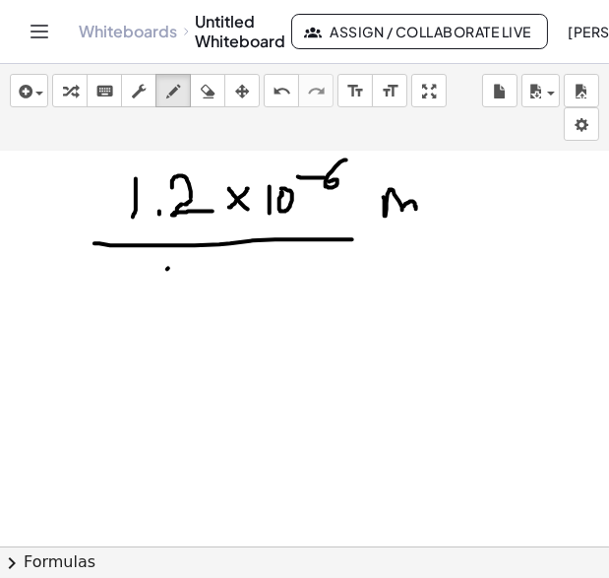
drag, startPoint x: 218, startPoint y: 268, endPoint x: 198, endPoint y: 292, distance: 31.5
click at [200, 294] on div at bounding box center [304, 131] width 609 height 1583
drag, startPoint x: 207, startPoint y: 281, endPoint x: 236, endPoint y: 292, distance: 31.8
click at [236, 292] on div at bounding box center [304, 131] width 609 height 1583
drag, startPoint x: 256, startPoint y: 272, endPoint x: 254, endPoint y: 296, distance: 24.7
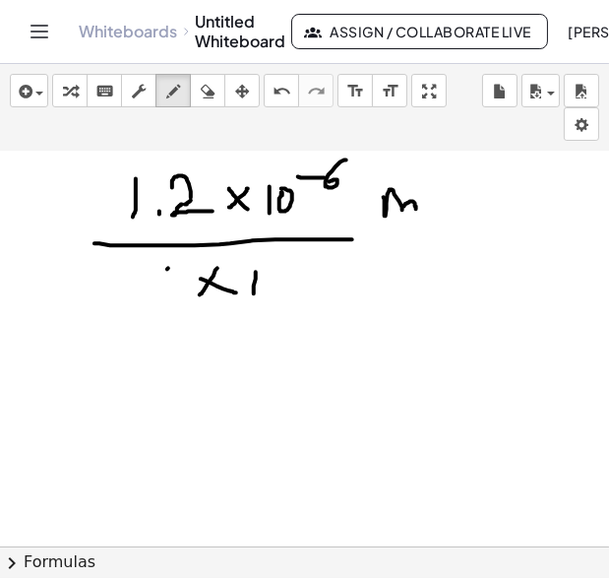
click at [254, 296] on div at bounding box center [304, 131] width 609 height 1583
click at [276, 277] on div at bounding box center [304, 131] width 609 height 1583
drag, startPoint x: 288, startPoint y: 264, endPoint x: 307, endPoint y: 265, distance: 18.7
click at [305, 265] on div at bounding box center [304, 131] width 609 height 1583
drag, startPoint x: 325, startPoint y: 266, endPoint x: 315, endPoint y: 258, distance: 12.6
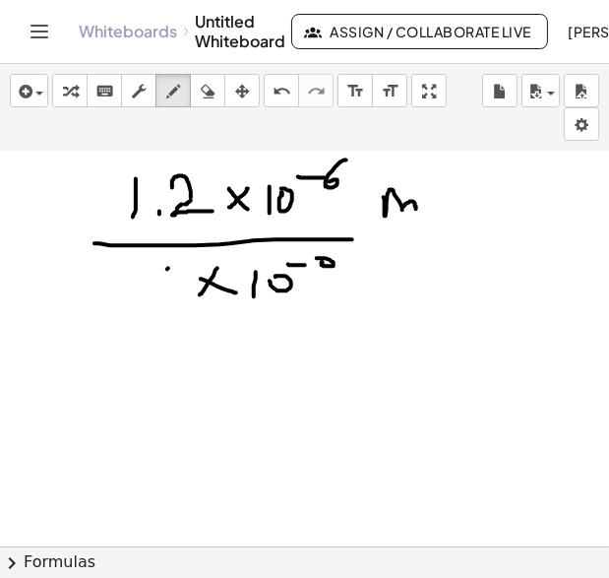
click at [315, 258] on div at bounding box center [304, 131] width 609 height 1583
drag, startPoint x: 338, startPoint y: 245, endPoint x: 313, endPoint y: 254, distance: 26.2
click at [313, 254] on div at bounding box center [304, 131] width 609 height 1583
drag, startPoint x: 163, startPoint y: 267, endPoint x: 163, endPoint y: 293, distance: 26.6
click at [163, 293] on div at bounding box center [304, 131] width 609 height 1583
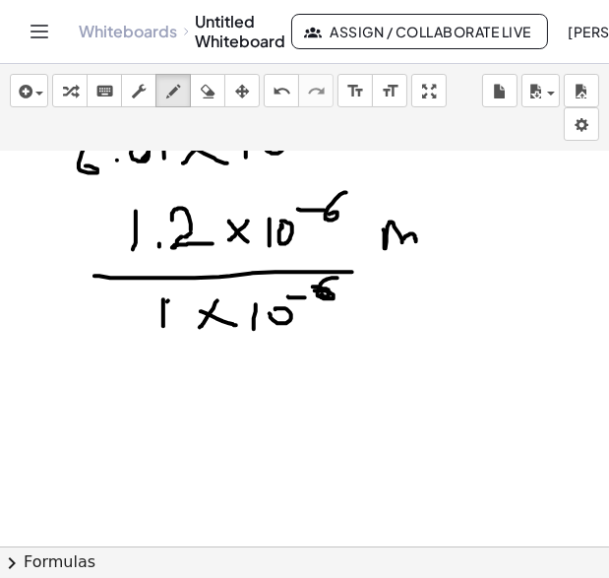
scroll to position [772, 0]
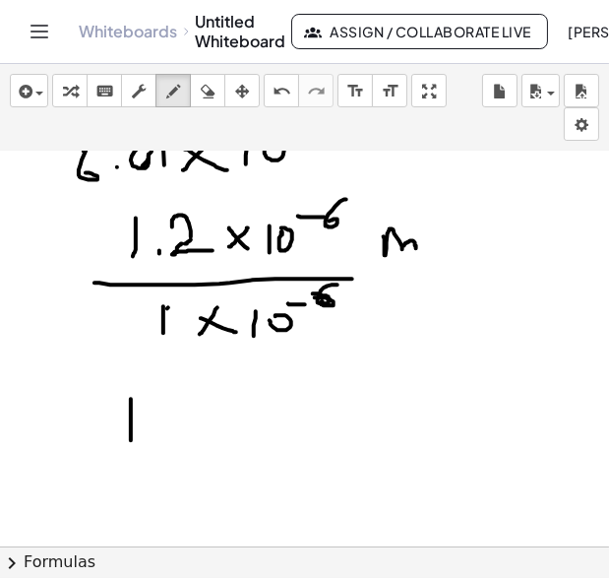
drag, startPoint x: 131, startPoint y: 399, endPoint x: 131, endPoint y: 440, distance: 41.3
click at [131, 440] on div at bounding box center [304, 171] width 609 height 1583
click at [148, 424] on div at bounding box center [304, 171] width 609 height 1583
drag, startPoint x: 158, startPoint y: 410, endPoint x: 191, endPoint y: 440, distance: 45.3
click at [191, 440] on div at bounding box center [304, 171] width 609 height 1583
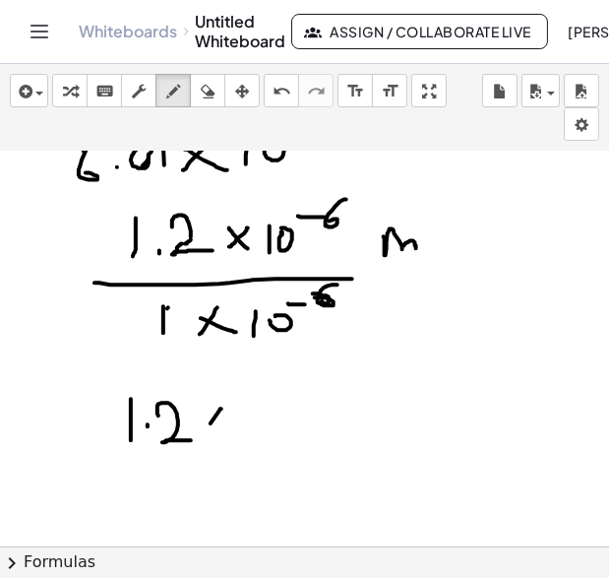
drag, startPoint x: 221, startPoint y: 409, endPoint x: 202, endPoint y: 432, distance: 30.8
click at [202, 432] on div at bounding box center [304, 171] width 609 height 1583
drag, startPoint x: 202, startPoint y: 418, endPoint x: 227, endPoint y: 434, distance: 30.1
click at [227, 434] on div at bounding box center [304, 171] width 609 height 1583
drag, startPoint x: 241, startPoint y: 397, endPoint x: 249, endPoint y: 452, distance: 55.7
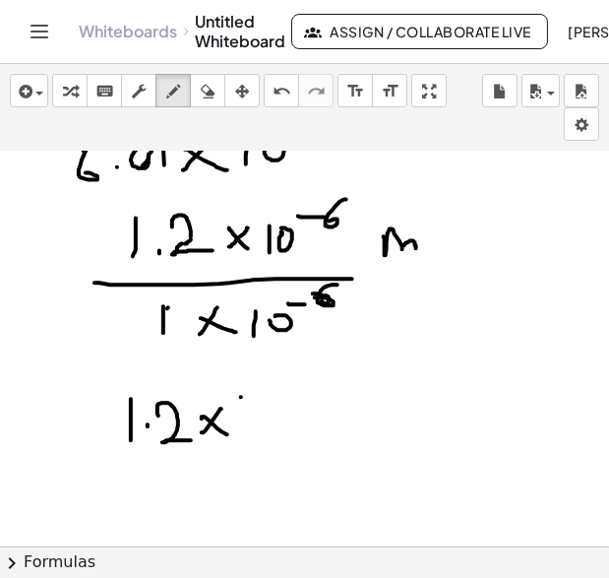
click at [249, 452] on div at bounding box center [304, 171] width 609 height 1583
click at [263, 407] on div at bounding box center [304, 171] width 609 height 1583
drag, startPoint x: 286, startPoint y: 392, endPoint x: 299, endPoint y: 392, distance: 12.8
click at [299, 392] on div at bounding box center [304, 171] width 609 height 1583
drag, startPoint x: 320, startPoint y: 381, endPoint x: 300, endPoint y: 397, distance: 25.2
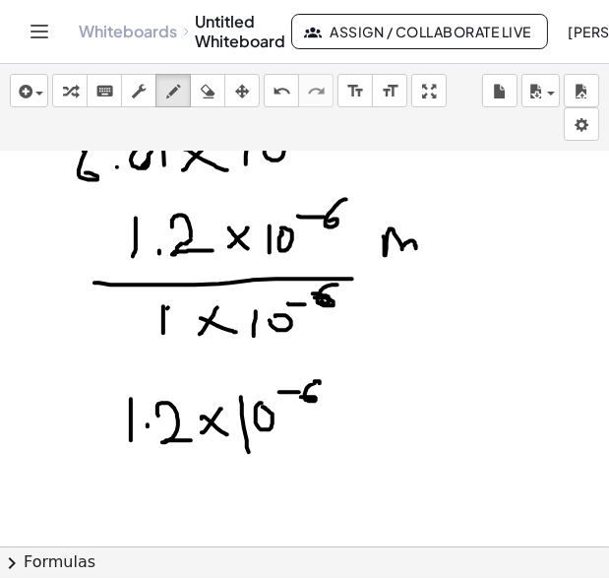
click at [300, 397] on div at bounding box center [304, 171] width 609 height 1583
drag, startPoint x: 327, startPoint y: 392, endPoint x: 340, endPoint y: 392, distance: 12.8
click at [335, 392] on div at bounding box center [304, 171] width 609 height 1583
drag, startPoint x: 348, startPoint y: 382, endPoint x: 353, endPoint y: 398, distance: 16.5
click at [351, 398] on div at bounding box center [304, 171] width 609 height 1583
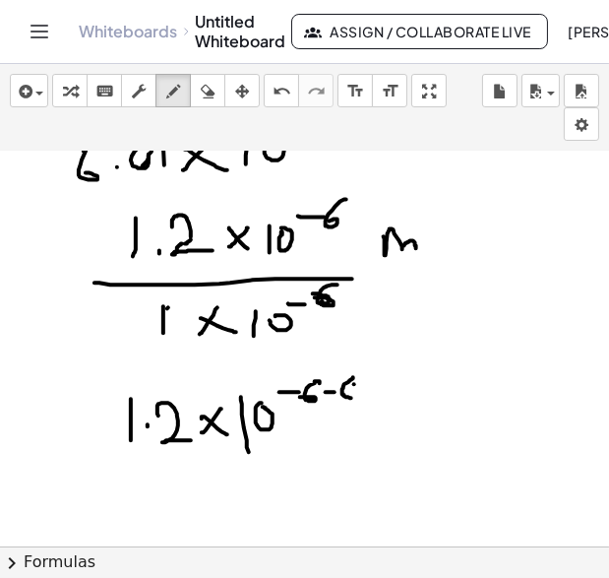
drag, startPoint x: 354, startPoint y: 384, endPoint x: 365, endPoint y: 384, distance: 10.8
click at [365, 384] on div at bounding box center [304, 171] width 609 height 1583
drag, startPoint x: 384, startPoint y: 372, endPoint x: 374, endPoint y: 382, distance: 13.9
click at [374, 382] on div at bounding box center [304, 171] width 609 height 1583
click at [393, 397] on div at bounding box center [304, 171] width 609 height 1583
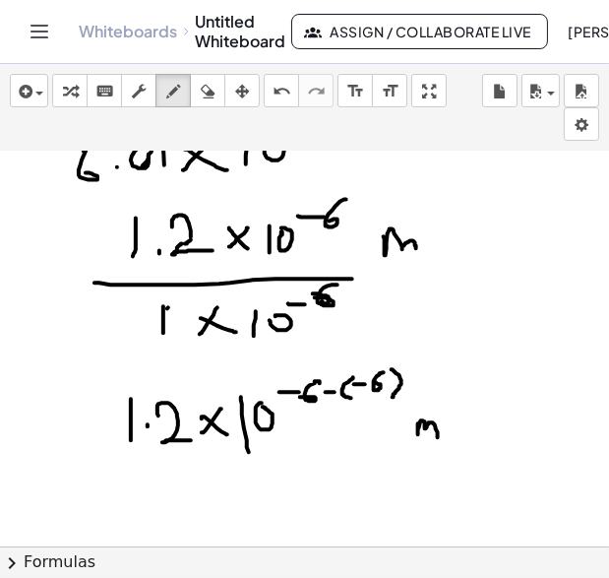
click at [438, 437] on div at bounding box center [304, 171] width 609 height 1583
click at [473, 434] on div at bounding box center [304, 171] width 609 height 1583
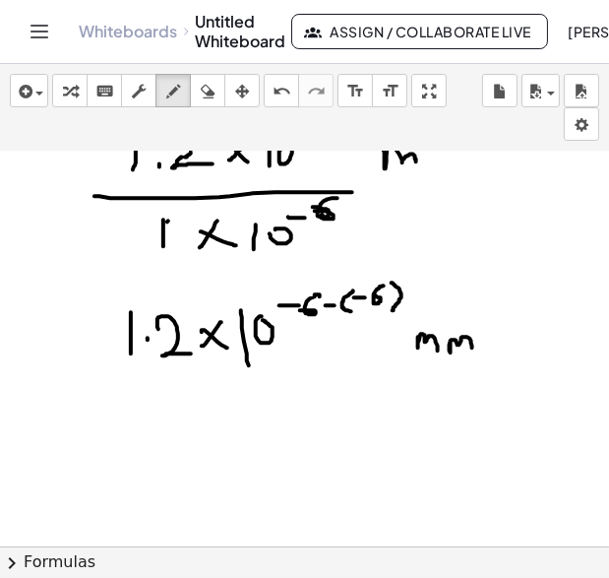
scroll to position [904, 0]
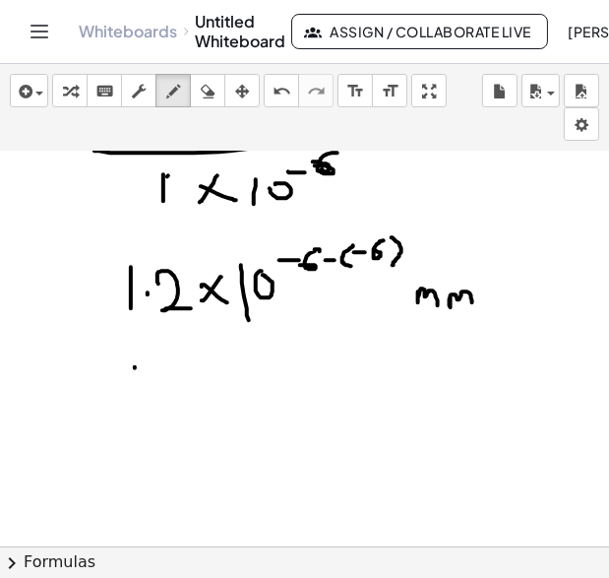
click at [132, 402] on div at bounding box center [304, 39] width 609 height 1583
click at [140, 393] on div at bounding box center [304, 39] width 609 height 1583
click at [181, 397] on div at bounding box center [304, 39] width 609 height 1583
click at [191, 398] on div at bounding box center [304, 39] width 609 height 1583
click at [222, 405] on div at bounding box center [304, 39] width 609 height 1583
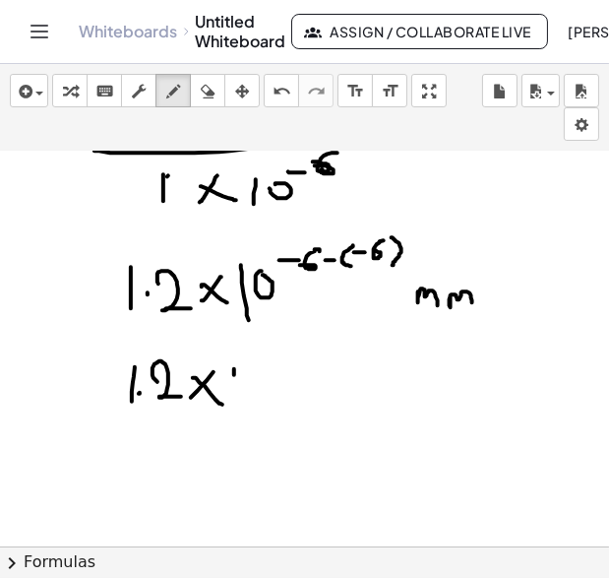
click at [234, 390] on div at bounding box center [304, 39] width 609 height 1583
click at [247, 372] on div at bounding box center [304, 39] width 609 height 1583
click at [274, 347] on div at bounding box center [304, 39] width 609 height 1583
drag, startPoint x: 153, startPoint y: 452, endPoint x: 149, endPoint y: 477, distance: 25.9
click at [149, 477] on div at bounding box center [304, 39] width 609 height 1583
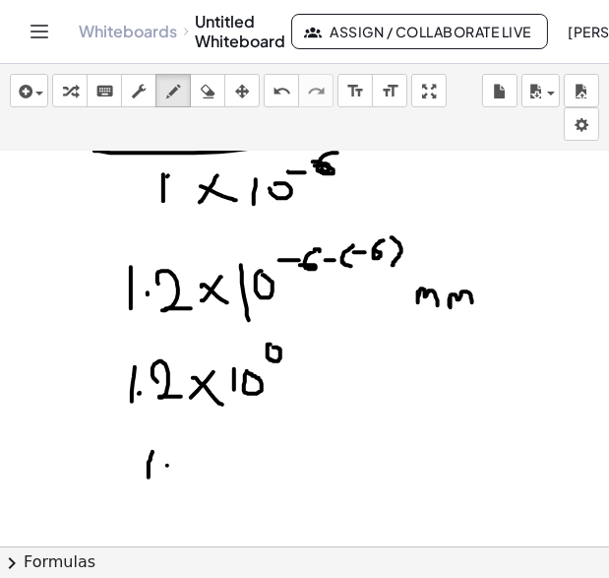
click at [167, 466] on div at bounding box center [304, 39] width 609 height 1583
drag, startPoint x: 180, startPoint y: 462, endPoint x: 211, endPoint y: 474, distance: 33.1
click at [211, 474] on div at bounding box center [304, 39] width 609 height 1583
drag, startPoint x: 226, startPoint y: 463, endPoint x: 248, endPoint y: 471, distance: 23.0
click at [248, 471] on div at bounding box center [304, 39] width 609 height 1583
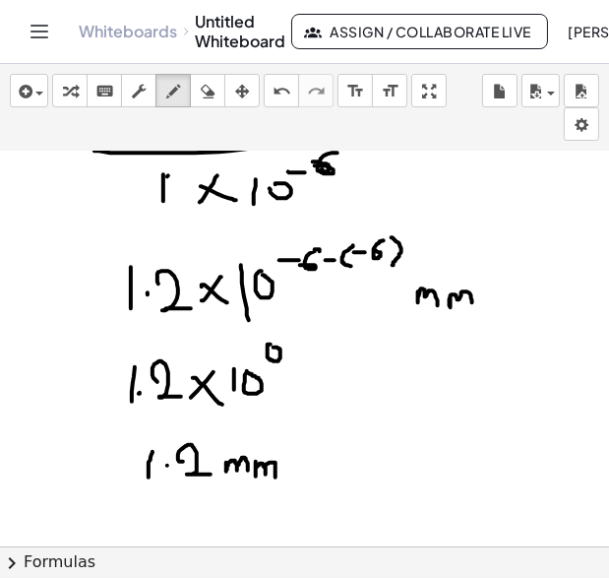
click at [276, 477] on div at bounding box center [304, 39] width 609 height 1583
click at [427, 393] on div at bounding box center [304, 39] width 609 height 1583
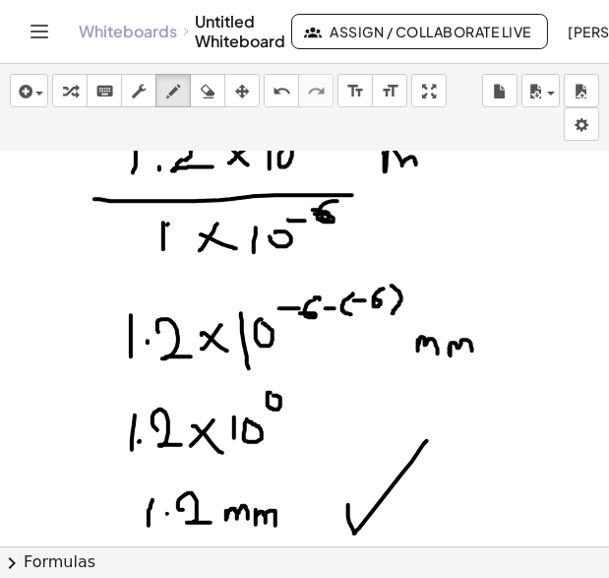
scroll to position [848, 0]
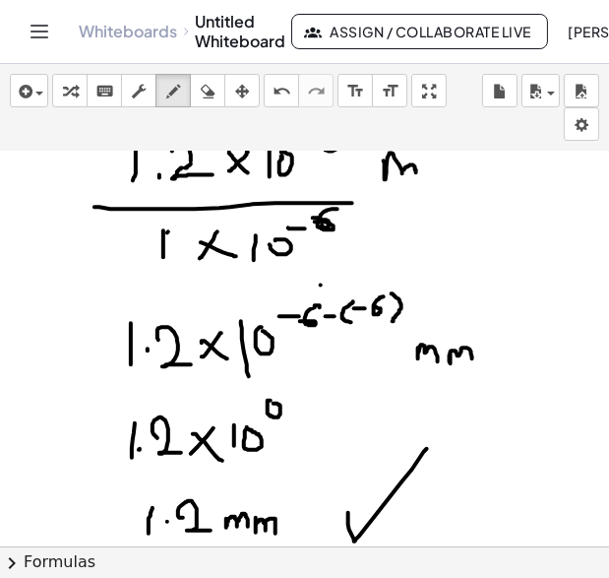
click at [321, 284] on div at bounding box center [304, 95] width 609 height 1583
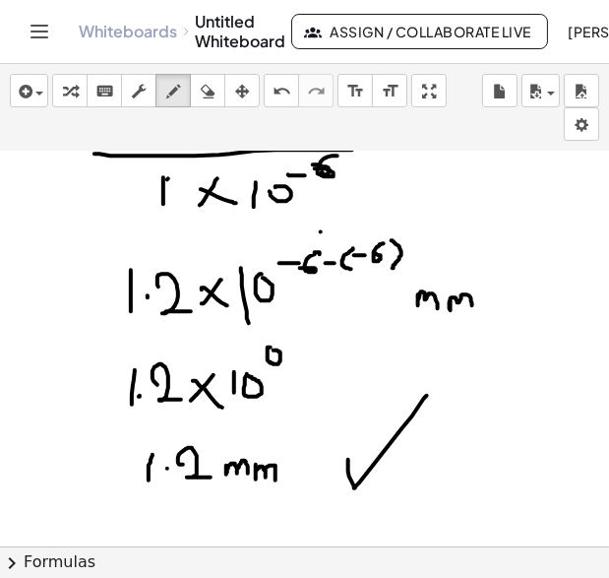
scroll to position [938, 0]
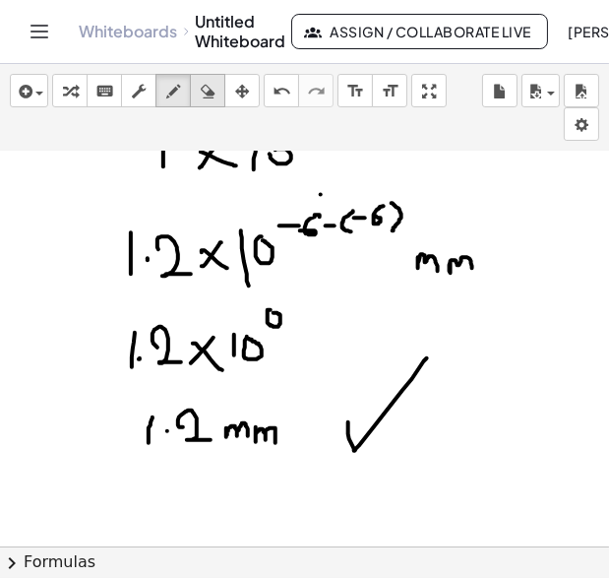
click at [207, 98] on icon "button" at bounding box center [208, 92] width 14 height 24
drag, startPoint x: 428, startPoint y: 284, endPoint x: 505, endPoint y: 266, distance: 79.0
click at [505, 266] on div at bounding box center [304, 4] width 609 height 1583
click at [177, 89] on icon "button" at bounding box center [173, 92] width 14 height 24
drag, startPoint x: 291, startPoint y: 452, endPoint x: 262, endPoint y: 432, distance: 35.5
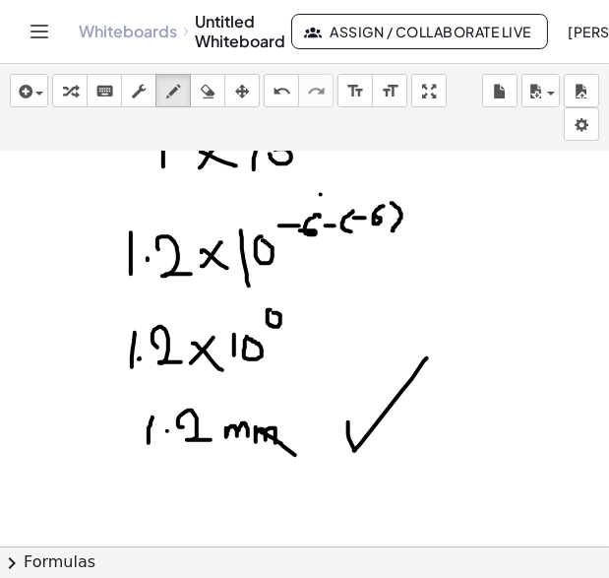
click at [262, 432] on div at bounding box center [304, 4] width 609 height 1583
click at [208, 100] on icon "button" at bounding box center [208, 92] width 14 height 24
drag, startPoint x: 279, startPoint y: 461, endPoint x: 262, endPoint y: 436, distance: 29.8
click at [262, 436] on div at bounding box center [304, 4] width 609 height 1583
click at [173, 92] on icon "button" at bounding box center [173, 92] width 14 height 24
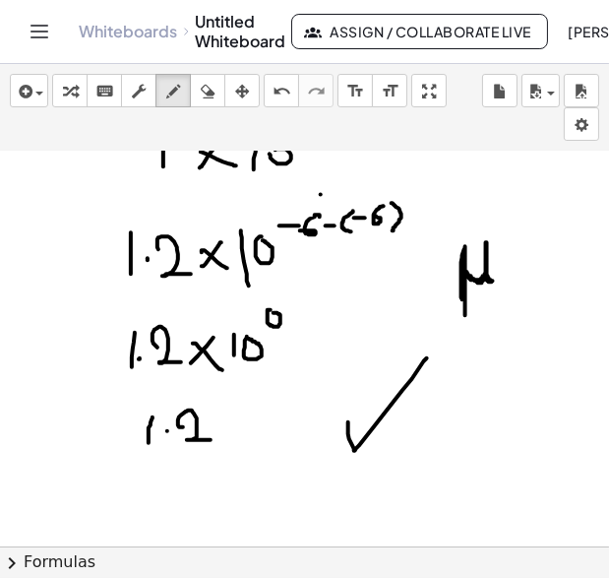
drag, startPoint x: 465, startPoint y: 251, endPoint x: 463, endPoint y: 305, distance: 54.2
click at [463, 305] on div at bounding box center [304, 4] width 609 height 1583
drag, startPoint x: 499, startPoint y: 290, endPoint x: 528, endPoint y: 307, distance: 33.1
click at [528, 307] on div at bounding box center [304, 4] width 609 height 1583
drag, startPoint x: 226, startPoint y: 415, endPoint x: 229, endPoint y: 456, distance: 40.5
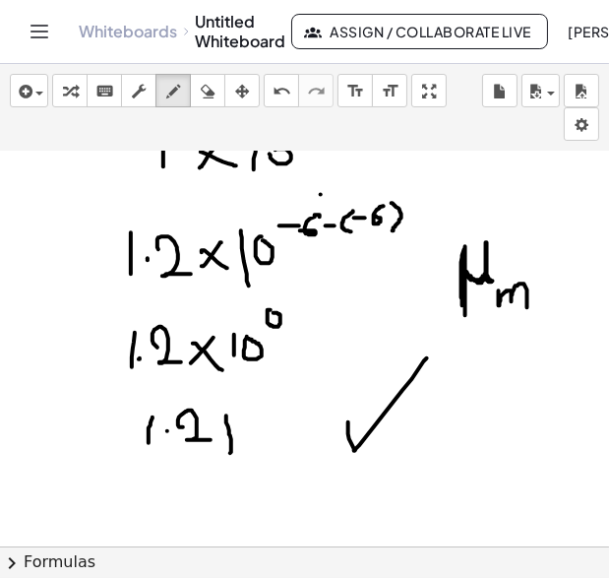
click at [229, 456] on div at bounding box center [304, 4] width 609 height 1583
drag, startPoint x: 228, startPoint y: 417, endPoint x: 249, endPoint y: 431, distance: 24.8
click at [249, 431] on div at bounding box center [304, 4] width 609 height 1583
drag, startPoint x: 253, startPoint y: 445, endPoint x: 276, endPoint y: 451, distance: 23.4
click at [276, 451] on div at bounding box center [304, 4] width 609 height 1583
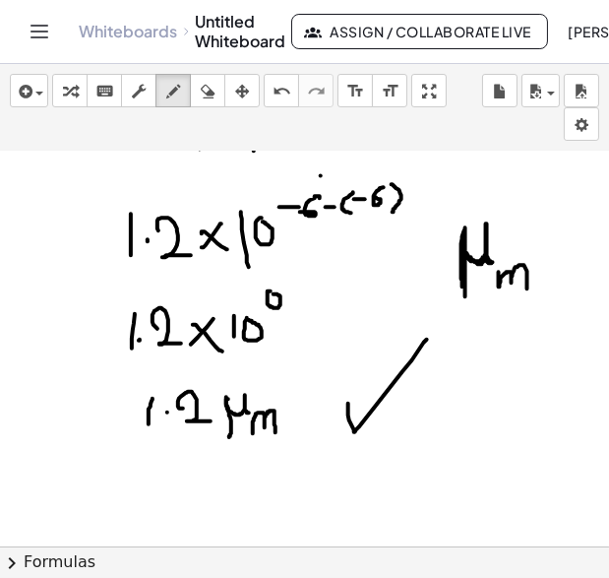
scroll to position [966, 0]
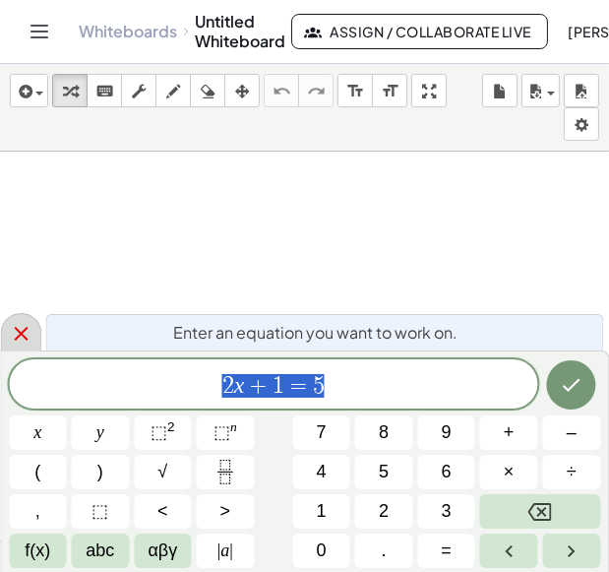
click at [20, 335] on icon at bounding box center [21, 334] width 24 height 24
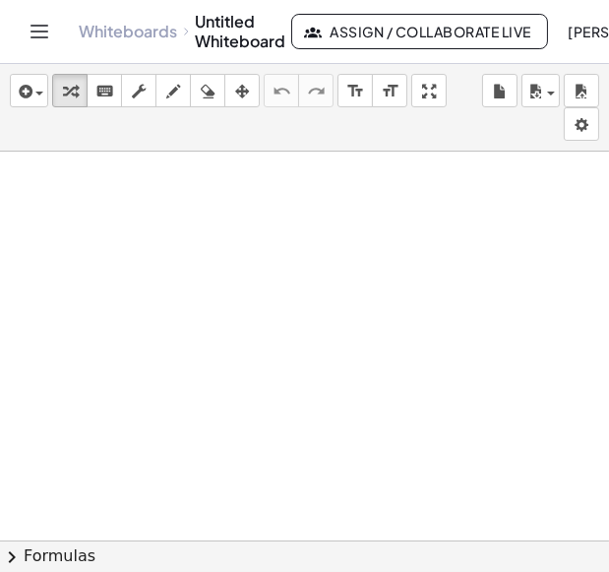
click at [20, 335] on div at bounding box center [304, 566] width 609 height 828
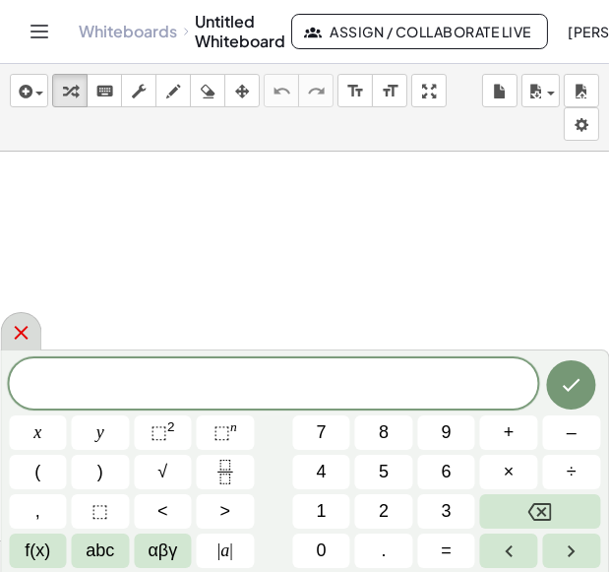
click at [18, 335] on icon at bounding box center [21, 333] width 24 height 24
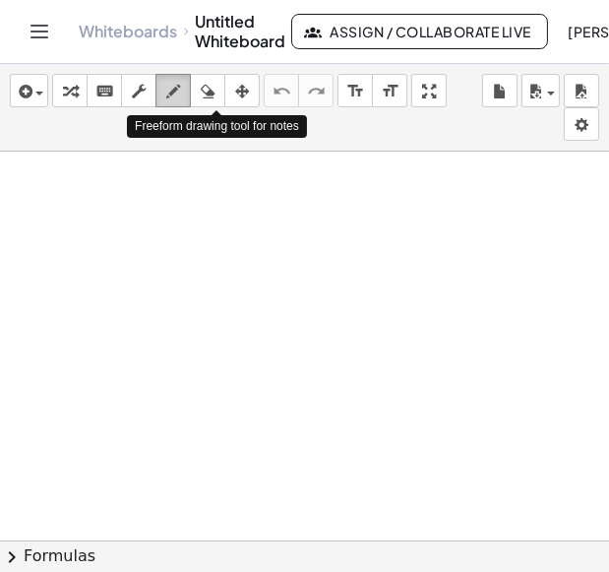
click at [180, 91] on icon "button" at bounding box center [173, 92] width 14 height 24
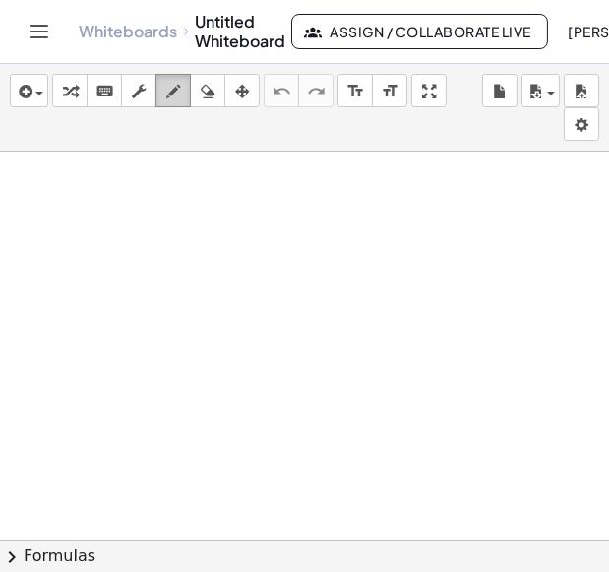
click at [180, 97] on icon "button" at bounding box center [173, 92] width 14 height 24
drag, startPoint x: 158, startPoint y: 177, endPoint x: 133, endPoint y: 216, distance: 45.6
click at [133, 216] on div at bounding box center [304, 566] width 609 height 828
click at [183, 208] on div at bounding box center [304, 566] width 609 height 828
drag, startPoint x: 184, startPoint y: 197, endPoint x: 210, endPoint y: 211, distance: 29.1
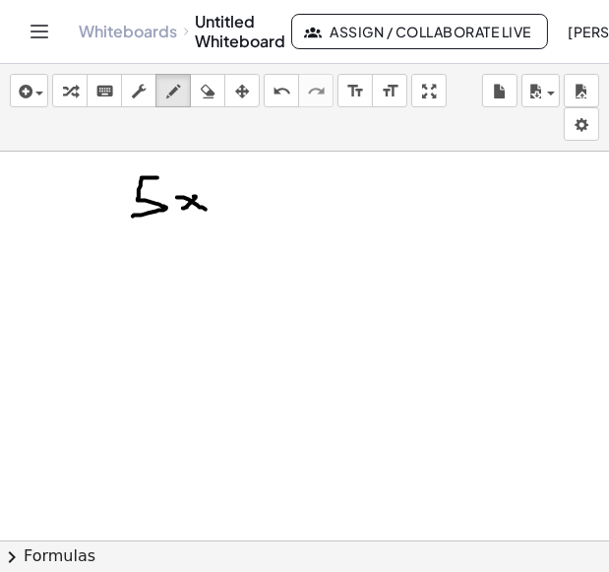
click at [210, 211] on div at bounding box center [304, 566] width 609 height 828
drag, startPoint x: 216, startPoint y: 192, endPoint x: 221, endPoint y: 222, distance: 30.9
click at [221, 222] on div at bounding box center [304, 566] width 609 height 828
click at [226, 199] on div at bounding box center [304, 566] width 609 height 828
drag, startPoint x: 241, startPoint y: 195, endPoint x: 253, endPoint y: 195, distance: 11.8
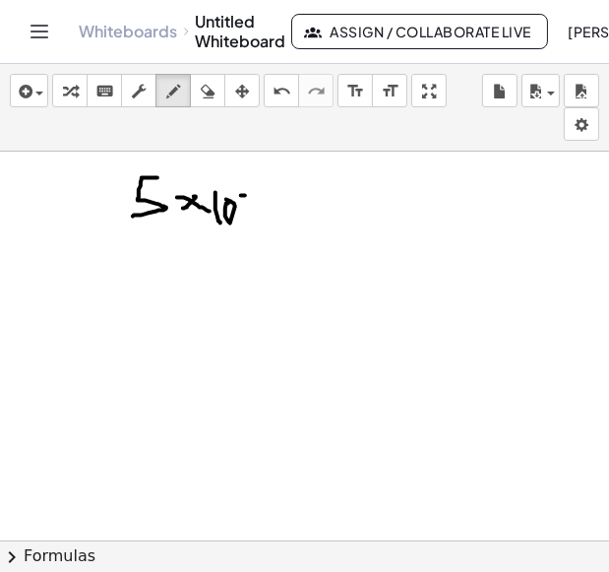
click at [253, 195] on div at bounding box center [304, 566] width 609 height 828
drag, startPoint x: 256, startPoint y: 191, endPoint x: 284, endPoint y: 187, distance: 28.8
click at [285, 190] on div at bounding box center [304, 566] width 609 height 828
drag, startPoint x: 276, startPoint y: 181, endPoint x: 273, endPoint y: 204, distance: 22.8
click at [273, 204] on div at bounding box center [304, 566] width 609 height 828
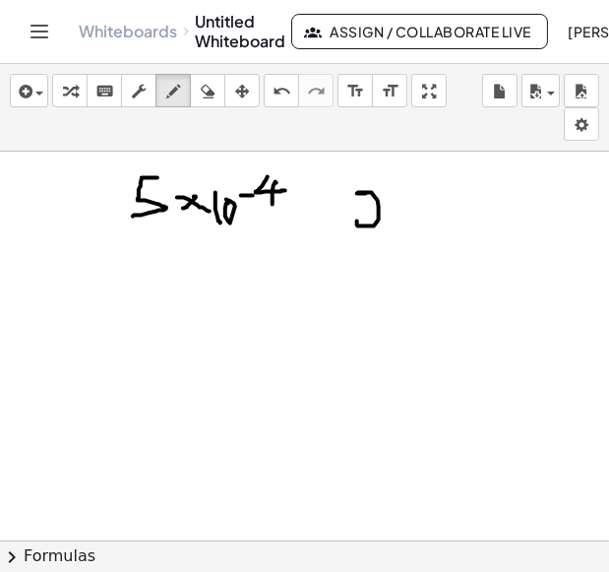
drag, startPoint x: 366, startPoint y: 192, endPoint x: 394, endPoint y: 214, distance: 35.1
click at [392, 214] on div at bounding box center [304, 566] width 609 height 828
drag, startPoint x: 404, startPoint y: 203, endPoint x: 380, endPoint y: 217, distance: 27.4
click at [380, 217] on div at bounding box center [304, 566] width 609 height 828
drag, startPoint x: 393, startPoint y: 204, endPoint x: 402, endPoint y: 215, distance: 14.0
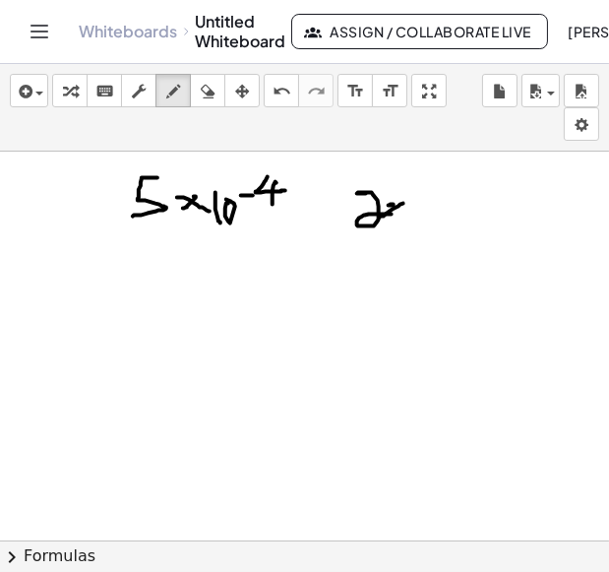
click at [402, 215] on div at bounding box center [304, 566] width 609 height 828
drag, startPoint x: 419, startPoint y: 198, endPoint x: 418, endPoint y: 218, distance: 19.7
click at [418, 217] on div at bounding box center [304, 566] width 609 height 828
click at [429, 199] on div at bounding box center [304, 566] width 609 height 828
drag, startPoint x: 439, startPoint y: 188, endPoint x: 461, endPoint y: 192, distance: 22.0
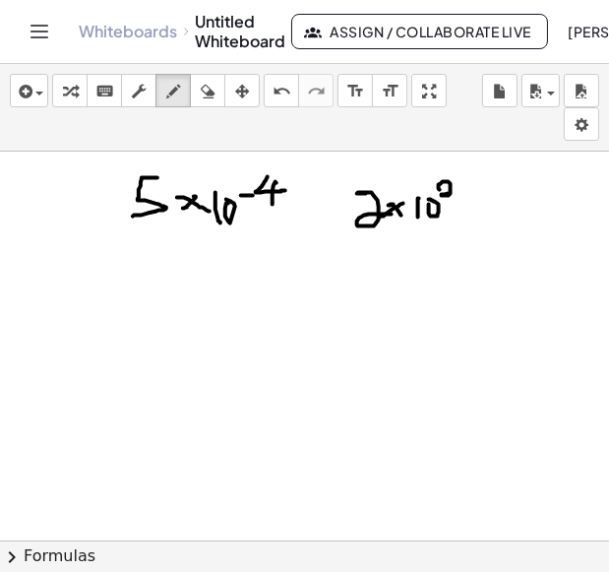
click at [461, 192] on div at bounding box center [304, 566] width 609 height 828
drag, startPoint x: 295, startPoint y: 179, endPoint x: 284, endPoint y: 235, distance: 57.1
click at [284, 235] on div at bounding box center [304, 566] width 609 height 828
drag, startPoint x: 131, startPoint y: 177, endPoint x: 125, endPoint y: 220, distance: 42.7
click at [125, 220] on div at bounding box center [304, 566] width 609 height 828
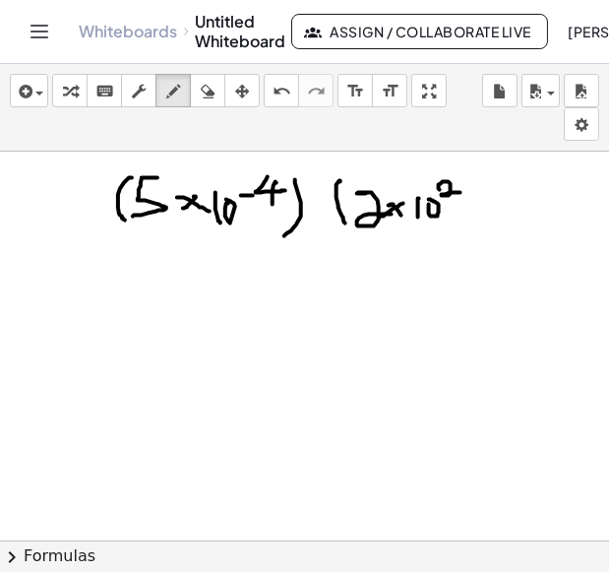
drag, startPoint x: 337, startPoint y: 184, endPoint x: 346, endPoint y: 222, distance: 39.4
click at [346, 222] on div at bounding box center [304, 566] width 609 height 828
drag, startPoint x: 463, startPoint y: 176, endPoint x: 462, endPoint y: 241, distance: 65.0
click at [462, 241] on div at bounding box center [304, 566] width 609 height 828
drag, startPoint x: 135, startPoint y: 303, endPoint x: 135, endPoint y: 318, distance: 14.8
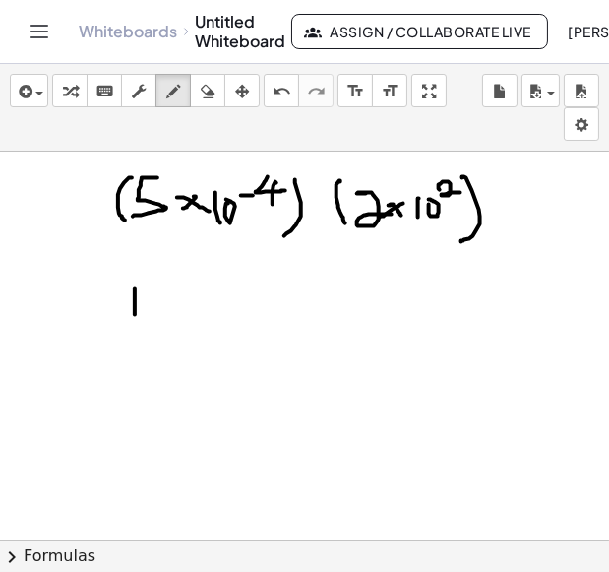
click at [135, 318] on div at bounding box center [304, 566] width 609 height 828
click at [159, 292] on div at bounding box center [304, 566] width 609 height 828
drag, startPoint x: 219, startPoint y: 299, endPoint x: 202, endPoint y: 319, distance: 25.8
click at [203, 318] on div at bounding box center [304, 566] width 609 height 828
drag, startPoint x: 204, startPoint y: 300, endPoint x: 222, endPoint y: 311, distance: 21.6
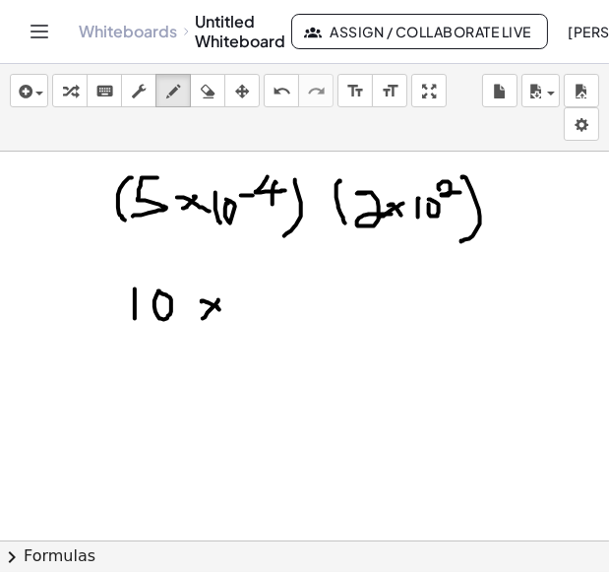
click at [222, 311] on div at bounding box center [304, 566] width 609 height 828
drag, startPoint x: 246, startPoint y: 292, endPoint x: 250, endPoint y: 316, distance: 24.0
click at [250, 316] on div at bounding box center [304, 566] width 609 height 828
drag, startPoint x: 263, startPoint y: 298, endPoint x: 256, endPoint y: 290, distance: 10.5
click at [256, 290] on div at bounding box center [304, 566] width 609 height 828
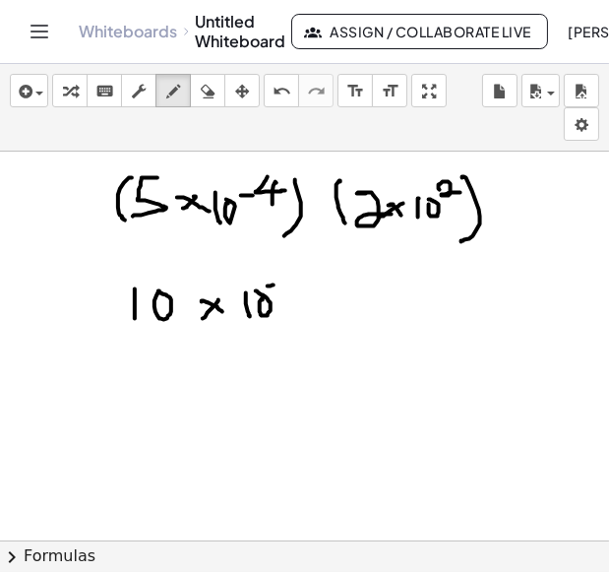
click at [276, 284] on div at bounding box center [304, 566] width 609 height 828
drag, startPoint x: 282, startPoint y: 276, endPoint x: 315, endPoint y: 285, distance: 34.9
click at [315, 285] on div at bounding box center [304, 566] width 609 height 828
drag, startPoint x: 138, startPoint y: 359, endPoint x: 142, endPoint y: 387, distance: 27.8
click at [142, 387] on div at bounding box center [304, 566] width 609 height 828
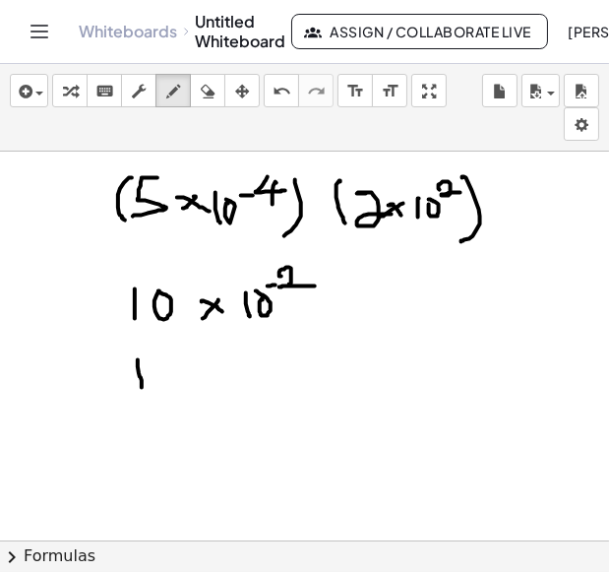
drag, startPoint x: 170, startPoint y: 361, endPoint x: 163, endPoint y: 378, distance: 18.1
click at [163, 377] on div at bounding box center [304, 566] width 609 height 828
drag, startPoint x: 158, startPoint y: 367, endPoint x: 183, endPoint y: 386, distance: 31.7
click at [183, 386] on div at bounding box center [304, 566] width 609 height 828
drag, startPoint x: 168, startPoint y: 362, endPoint x: 156, endPoint y: 386, distance: 26.9
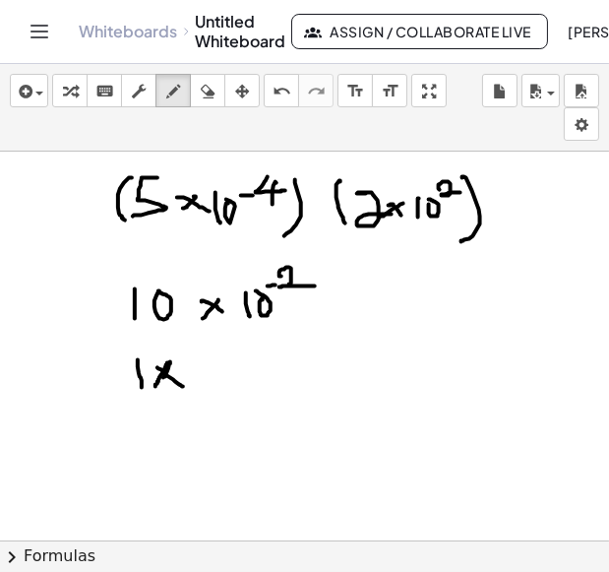
click at [156, 386] on div at bounding box center [304, 566] width 609 height 828
drag, startPoint x: 199, startPoint y: 364, endPoint x: 196, endPoint y: 381, distance: 17.0
click at [196, 381] on div at bounding box center [304, 566] width 609 height 828
click at [211, 371] on div at bounding box center [304, 566] width 609 height 828
click at [221, 361] on div at bounding box center [304, 566] width 609 height 828
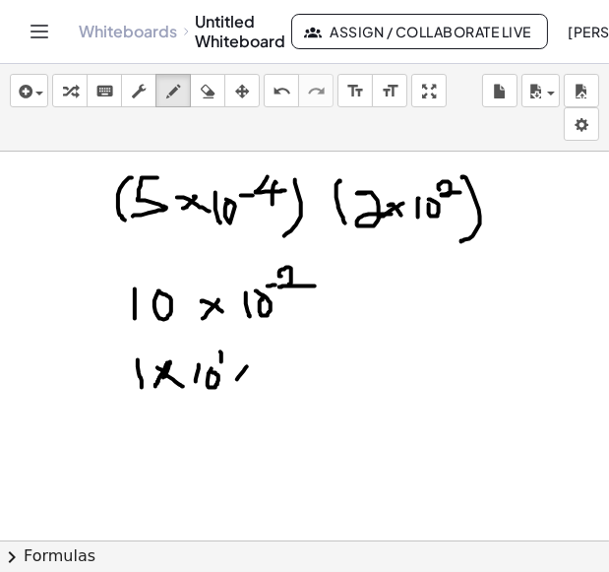
drag, startPoint x: 247, startPoint y: 366, endPoint x: 227, endPoint y: 395, distance: 34.7
click at [227, 395] on div at bounding box center [304, 566] width 609 height 828
drag, startPoint x: 233, startPoint y: 364, endPoint x: 263, endPoint y: 401, distance: 46.9
click at [263, 401] on div at bounding box center [304, 566] width 609 height 828
drag, startPoint x: 276, startPoint y: 366, endPoint x: 274, endPoint y: 391, distance: 24.7
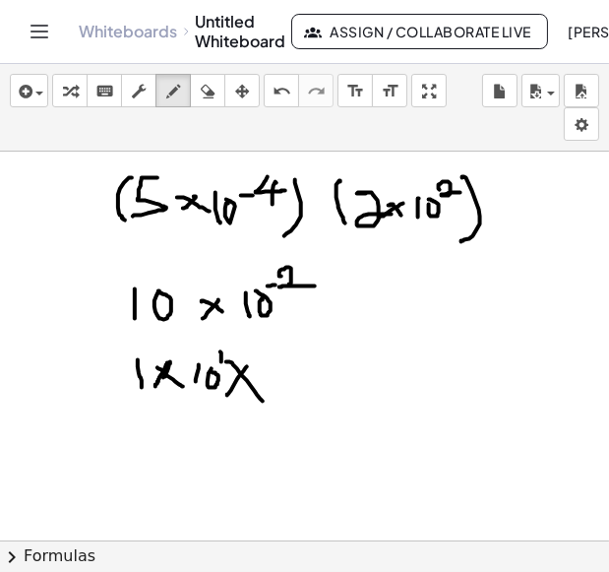
click at [273, 393] on div at bounding box center [304, 566] width 609 height 828
click at [287, 364] on div at bounding box center [304, 566] width 609 height 828
drag, startPoint x: 295, startPoint y: 354, endPoint x: 306, endPoint y: 355, distance: 10.9
click at [306, 355] on div at bounding box center [304, 566] width 609 height 828
drag, startPoint x: 309, startPoint y: 343, endPoint x: 344, endPoint y: 370, distance: 44.1
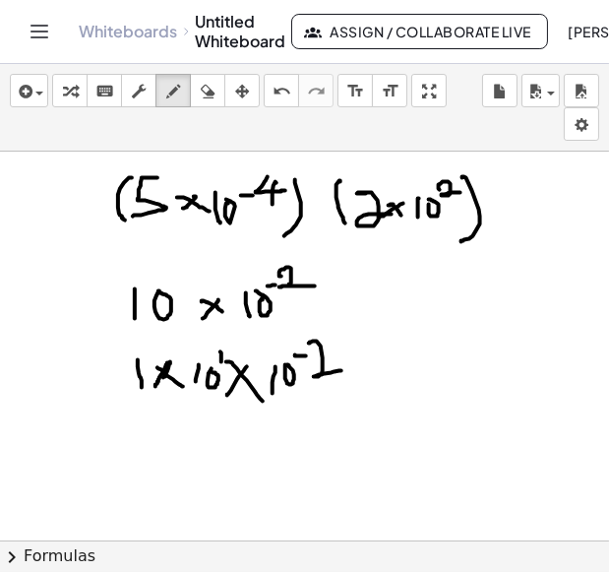
click at [344, 370] on div at bounding box center [304, 566] width 609 height 828
drag, startPoint x: 139, startPoint y: 432, endPoint x: 148, endPoint y: 481, distance: 50.0
click at [148, 481] on div at bounding box center [304, 566] width 609 height 828
drag, startPoint x: 177, startPoint y: 443, endPoint x: 163, endPoint y: 465, distance: 25.7
click at [163, 465] on div at bounding box center [304, 566] width 609 height 828
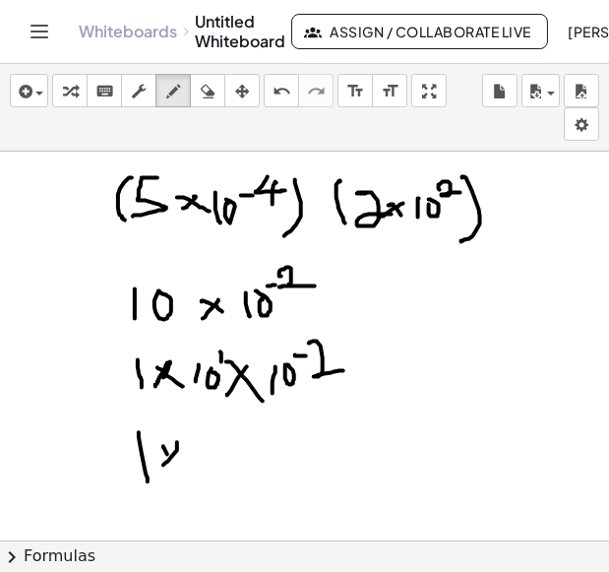
drag, startPoint x: 163, startPoint y: 447, endPoint x: 189, endPoint y: 475, distance: 38.3
click at [189, 475] on div at bounding box center [304, 566] width 609 height 828
drag, startPoint x: 207, startPoint y: 445, endPoint x: 211, endPoint y: 479, distance: 34.7
click at [210, 479] on div at bounding box center [304, 566] width 609 height 828
drag, startPoint x: 221, startPoint y: 459, endPoint x: 225, endPoint y: 445, distance: 14.6
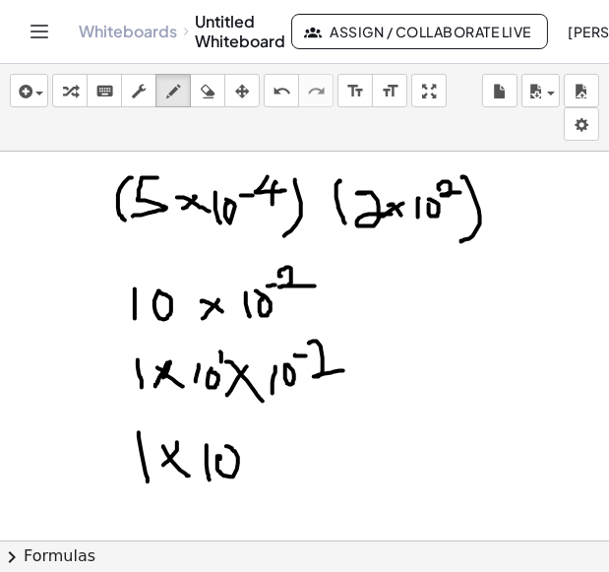
click at [225, 445] on div at bounding box center [304, 566] width 609 height 828
click at [240, 436] on div at bounding box center [304, 566] width 609 height 828
drag, startPoint x: 250, startPoint y: 424, endPoint x: 251, endPoint y: 456, distance: 31.5
click at [251, 456] on div at bounding box center [304, 566] width 609 height 828
click at [210, 96] on icon "button" at bounding box center [208, 92] width 14 height 24
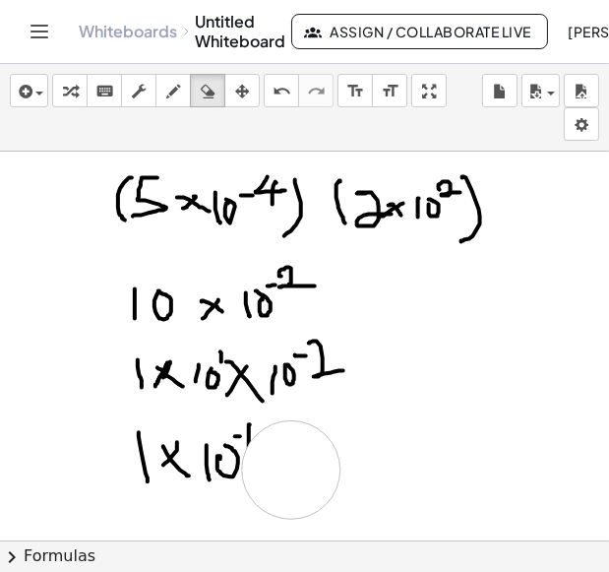
drag, startPoint x: 300, startPoint y: 477, endPoint x: 291, endPoint y: 470, distance: 11.9
click at [291, 470] on div at bounding box center [304, 566] width 609 height 828
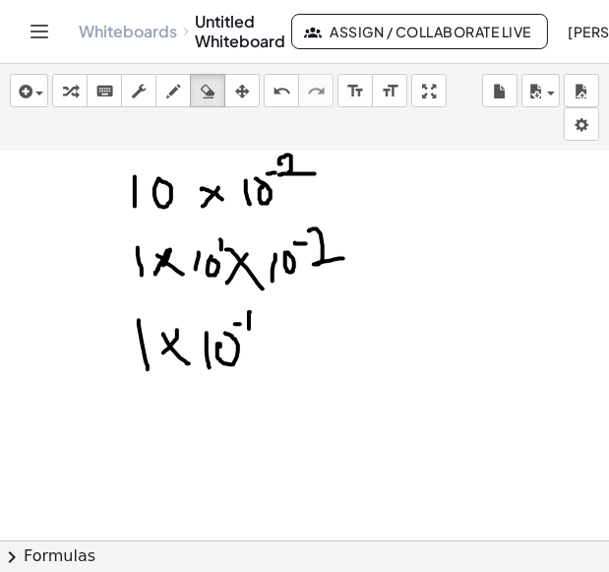
scroll to position [118, 0]
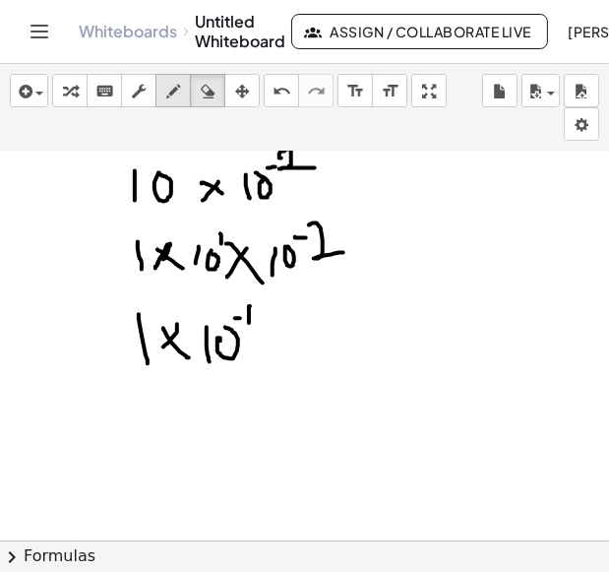
click at [176, 94] on icon "button" at bounding box center [173, 92] width 14 height 24
click at [207, 94] on icon "button" at bounding box center [208, 92] width 14 height 24
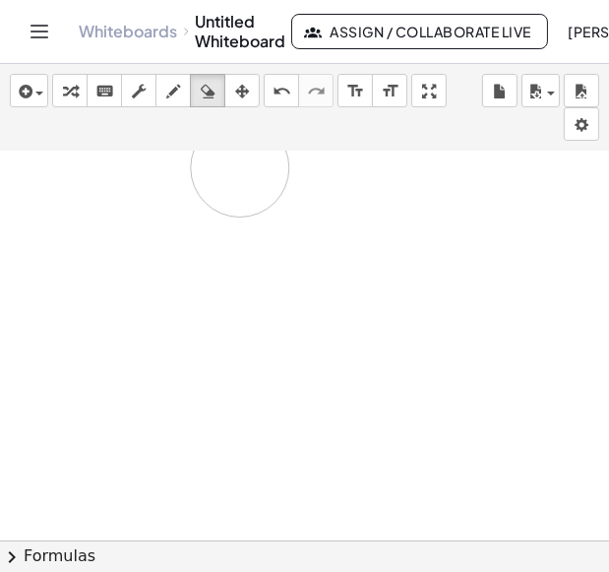
drag, startPoint x: 297, startPoint y: 185, endPoint x: 0, endPoint y: 167, distance: 297.8
click at [160, 146] on div "insert select one: Math Expression Function Text Youtube Video Graphing Geometr…" at bounding box center [304, 318] width 609 height 508
